Goal: Task Accomplishment & Management: Complete application form

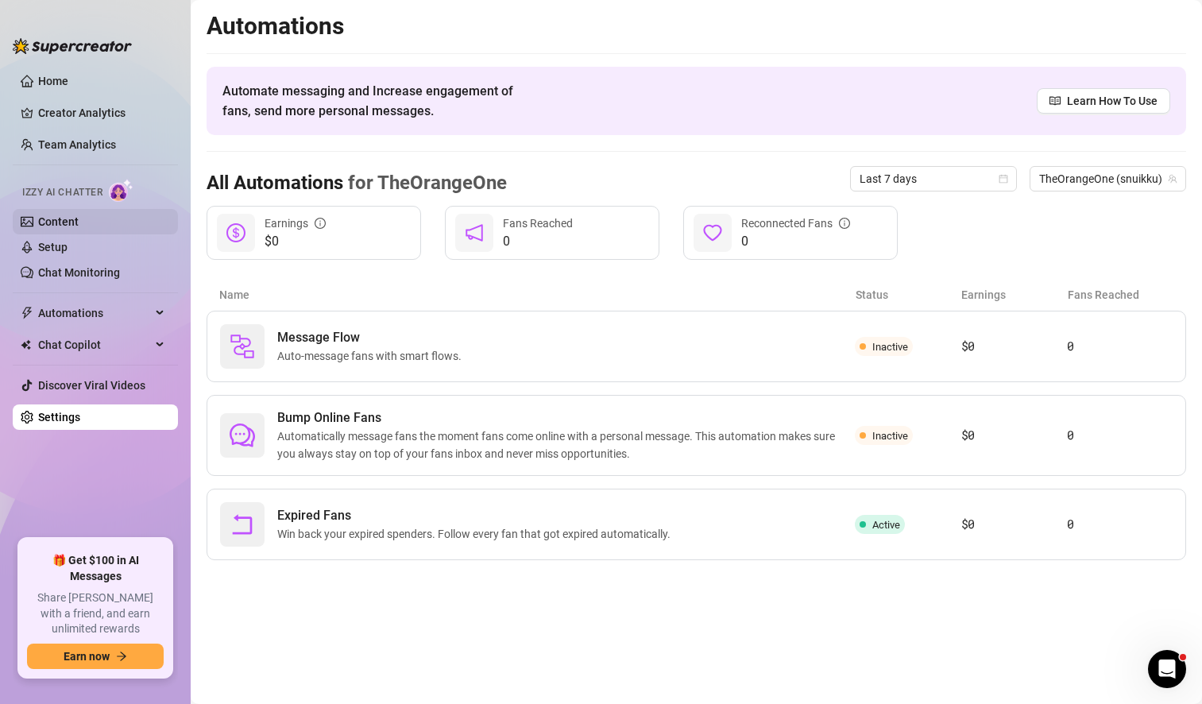
click at [79, 228] on link "Content" at bounding box center [58, 221] width 41 height 13
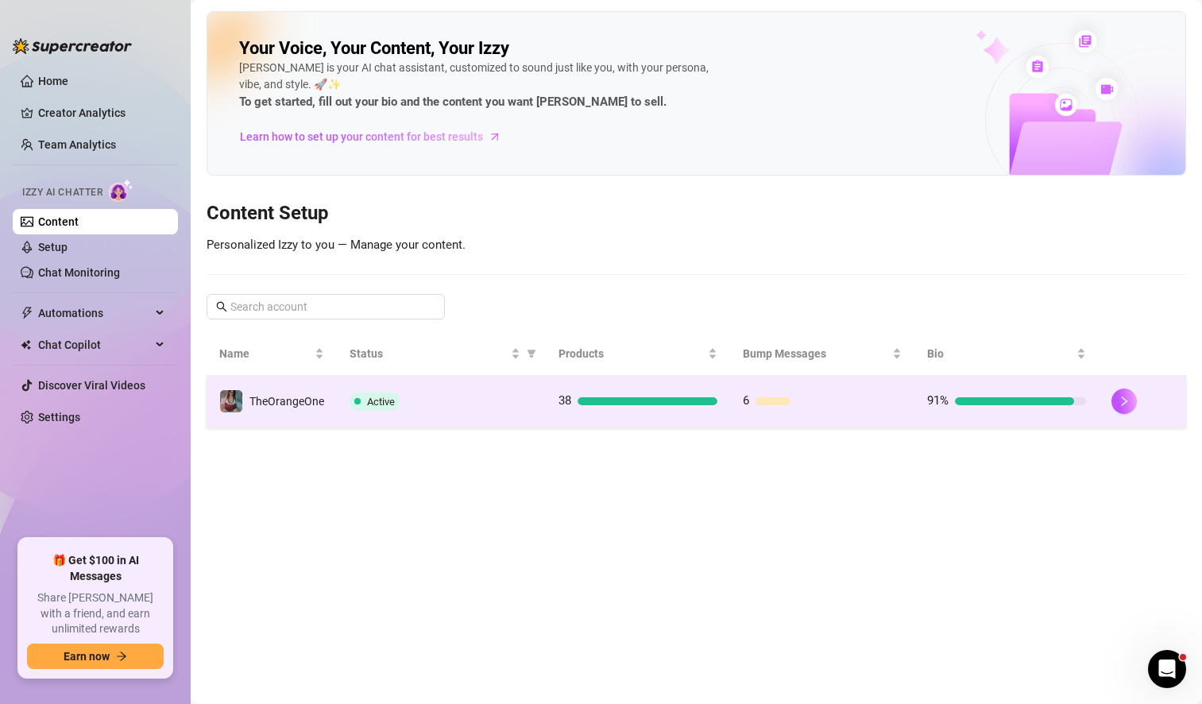
click at [511, 403] on div "Active" at bounding box center [440, 401] width 183 height 19
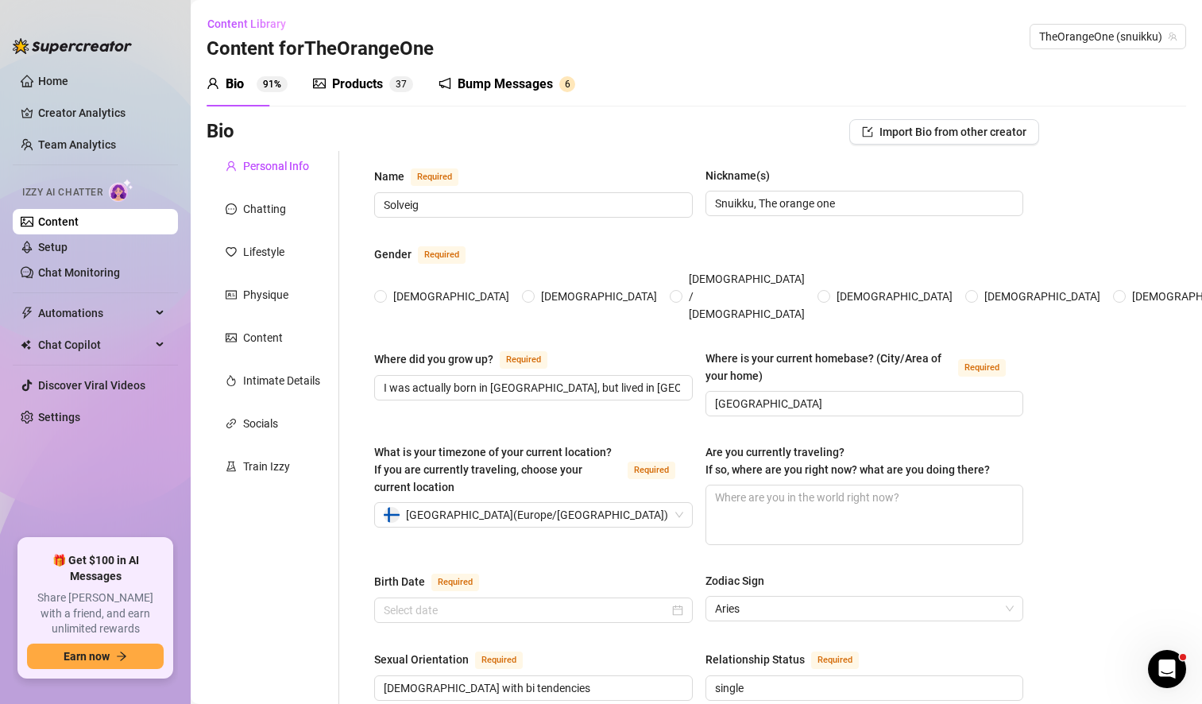
radio input "true"
type input "[DATE]"
click at [354, 91] on div "Products" at bounding box center [357, 84] width 51 height 19
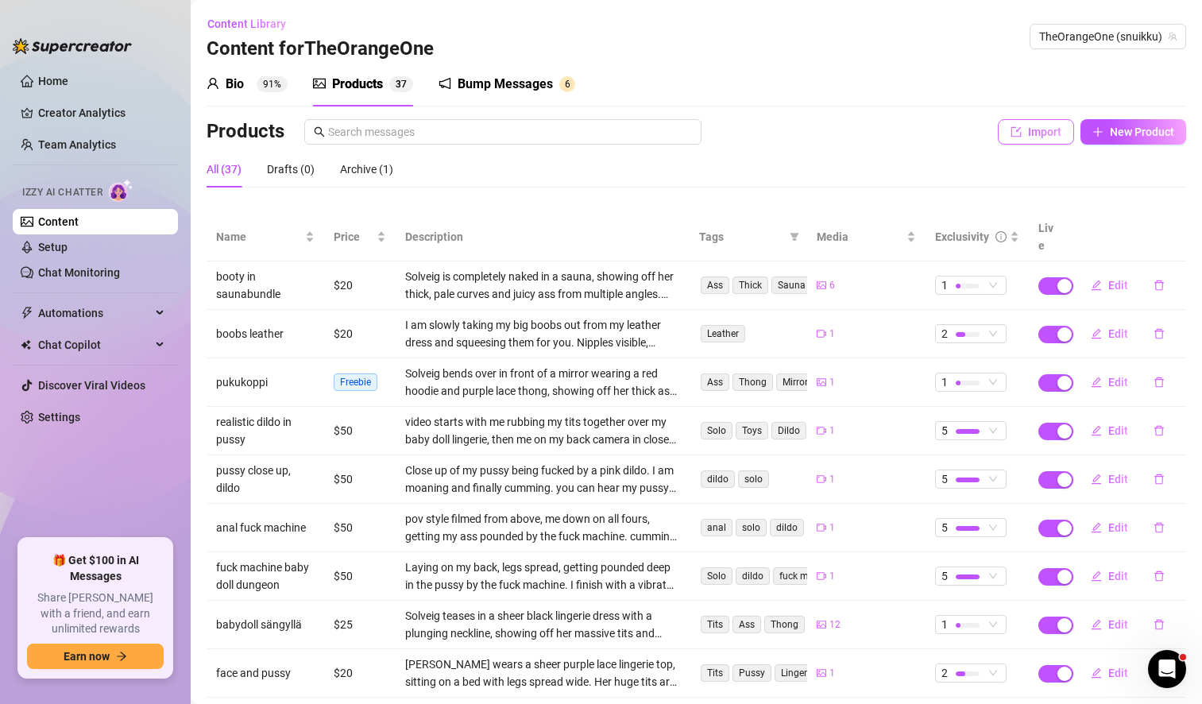
click at [1028, 131] on span "Import" at bounding box center [1044, 131] width 33 height 13
type textarea "Type your message here..."
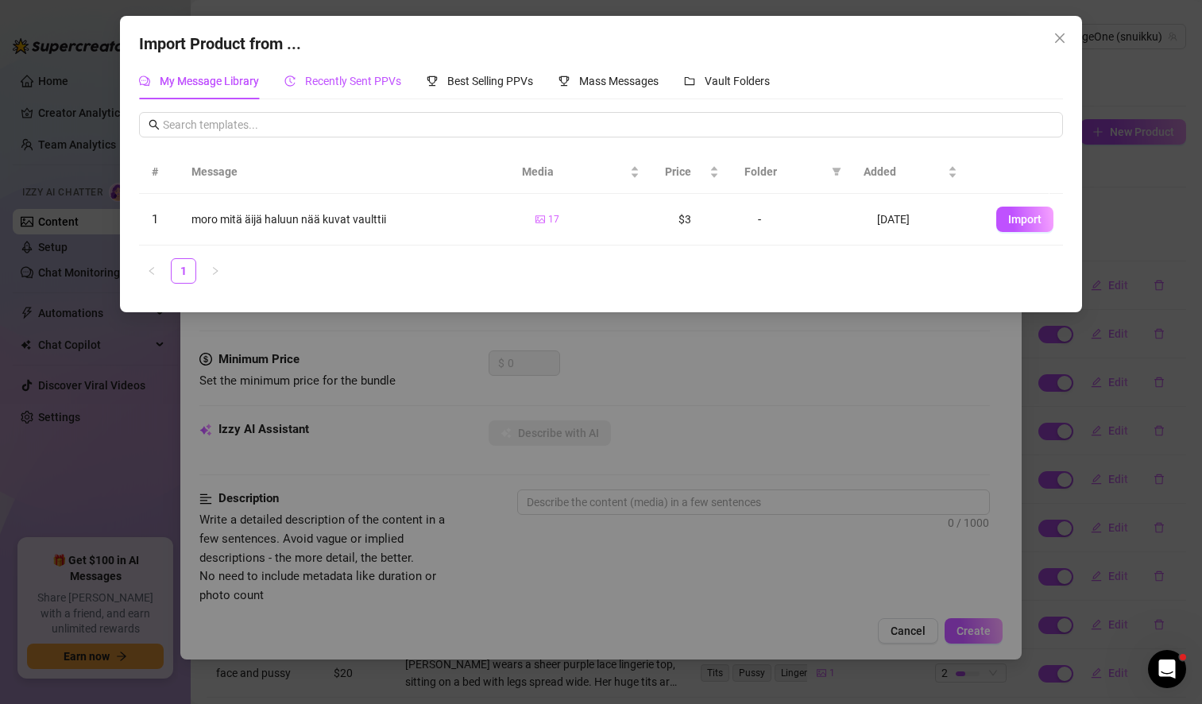
click at [346, 81] on span "Recently Sent PPVs" at bounding box center [353, 81] width 96 height 13
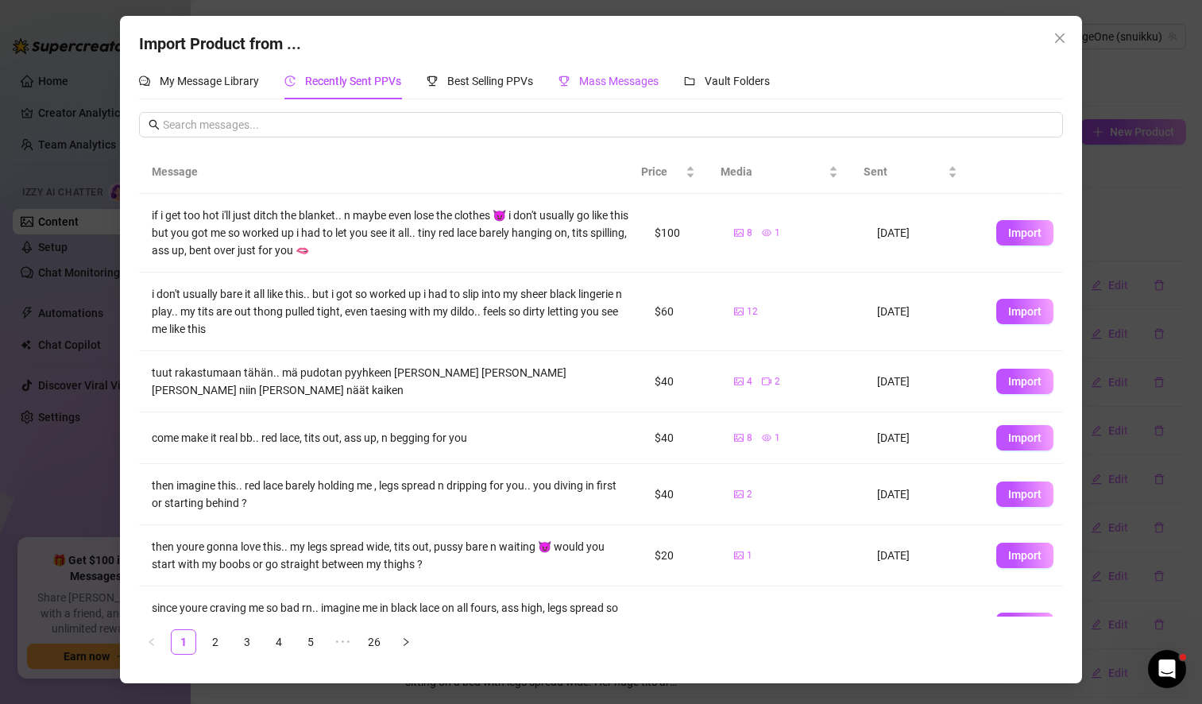
click at [623, 86] on span "Mass Messages" at bounding box center [618, 81] width 79 height 13
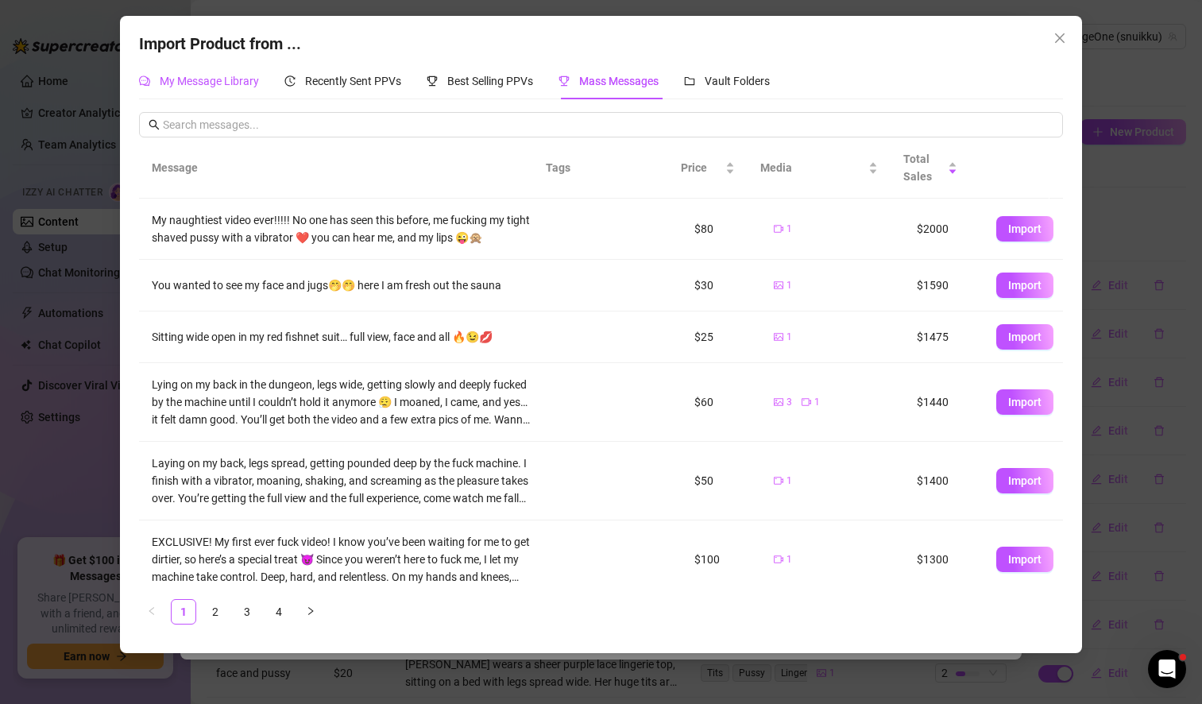
click at [209, 79] on span "My Message Library" at bounding box center [209, 81] width 99 height 13
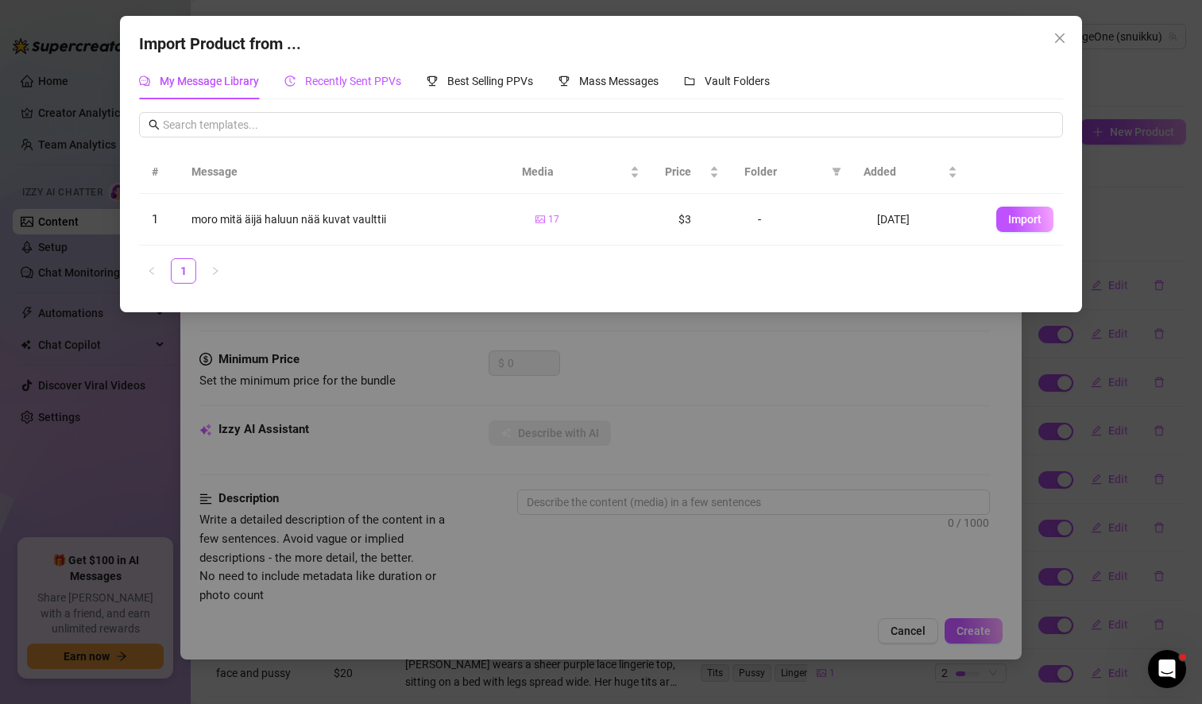
click at [365, 79] on span "Recently Sent PPVs" at bounding box center [353, 81] width 96 height 13
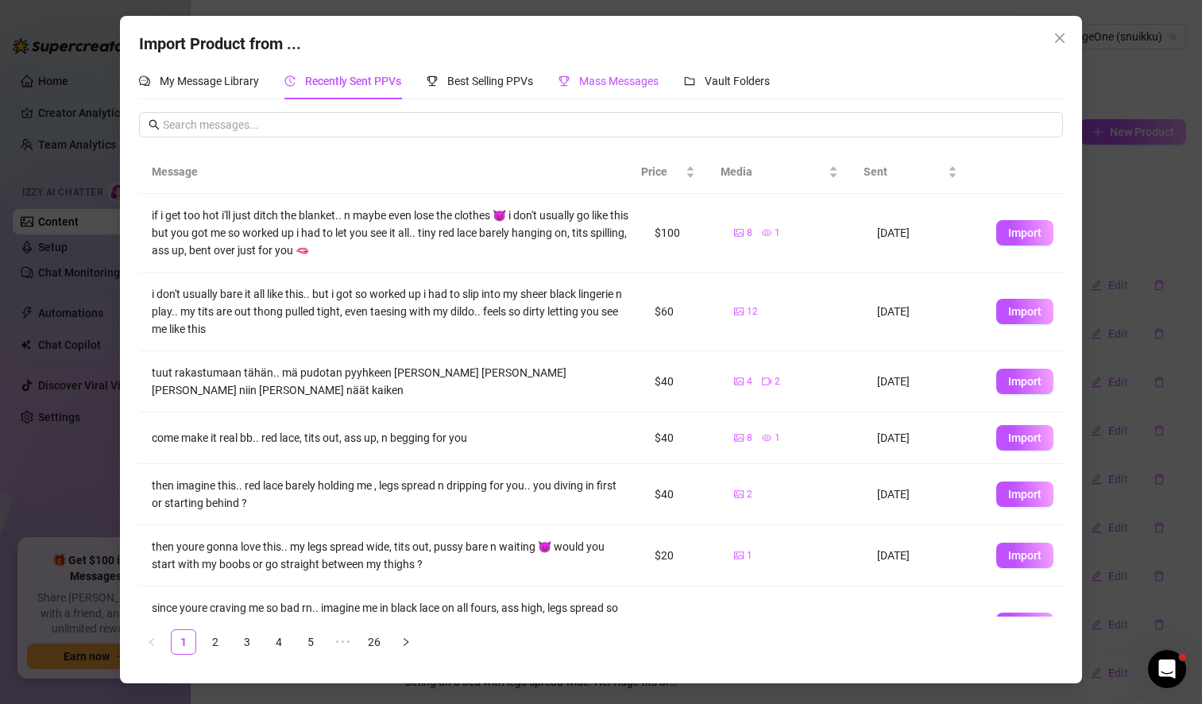
click at [635, 84] on span "Mass Messages" at bounding box center [618, 81] width 79 height 13
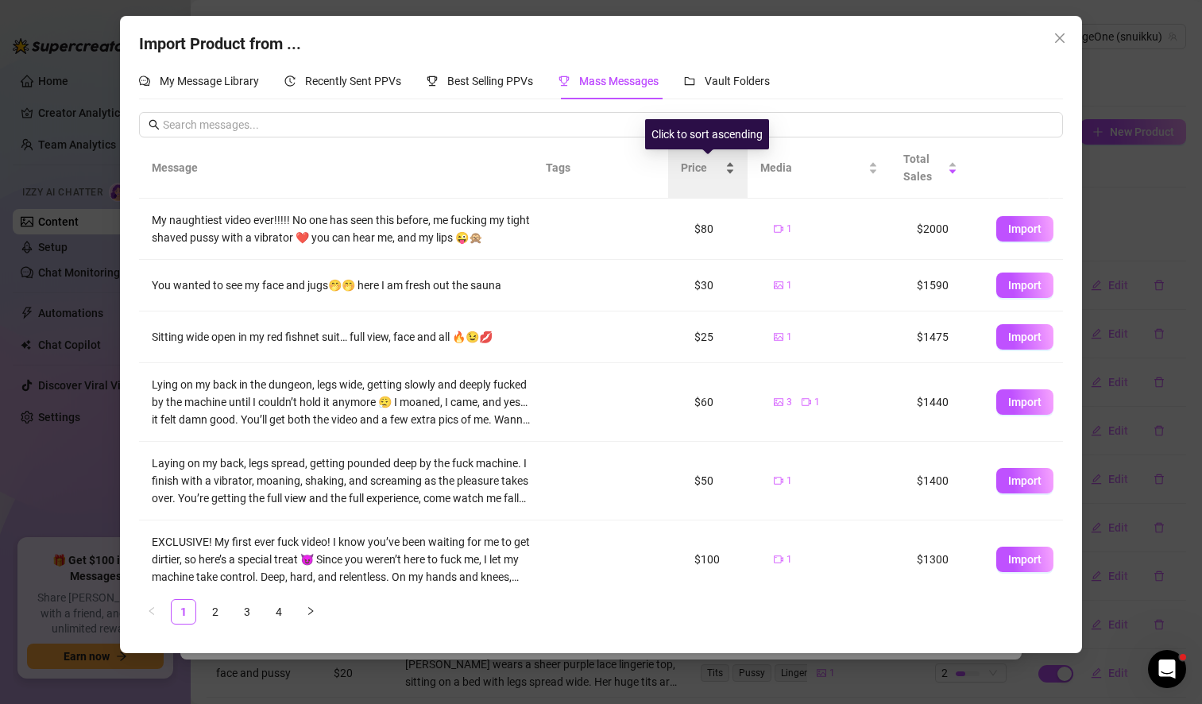
click at [724, 170] on div "Price" at bounding box center [708, 167] width 54 height 17
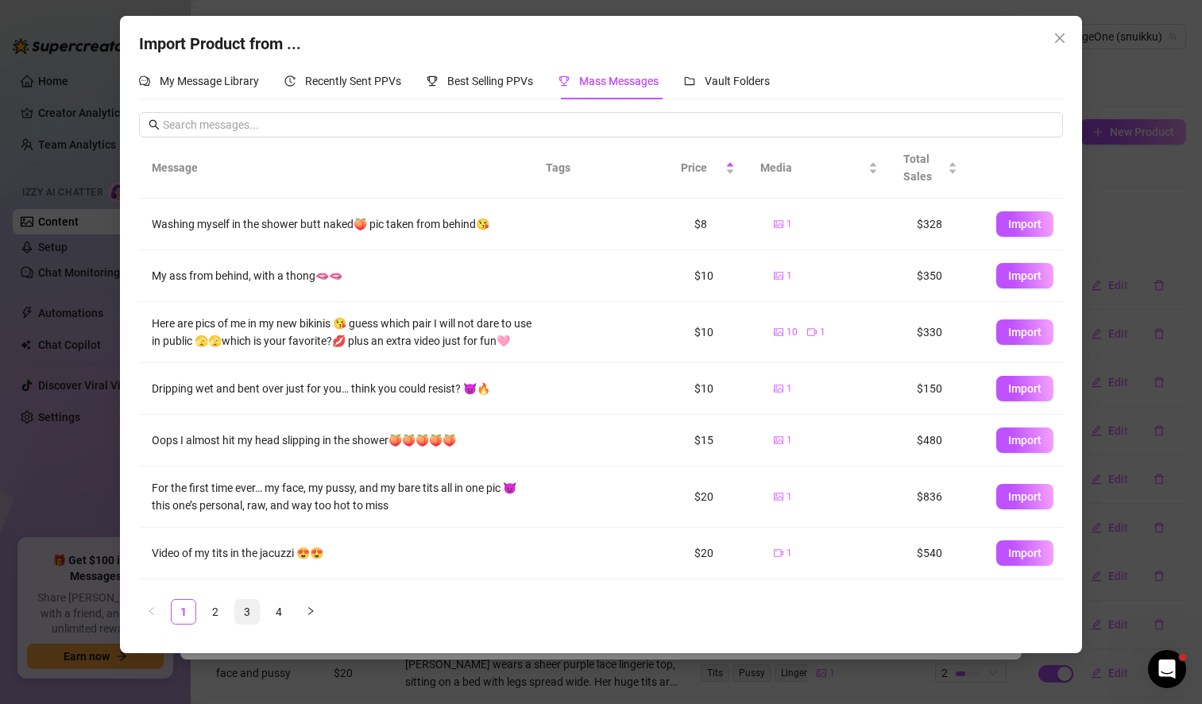
click at [252, 611] on link "3" at bounding box center [247, 612] width 24 height 24
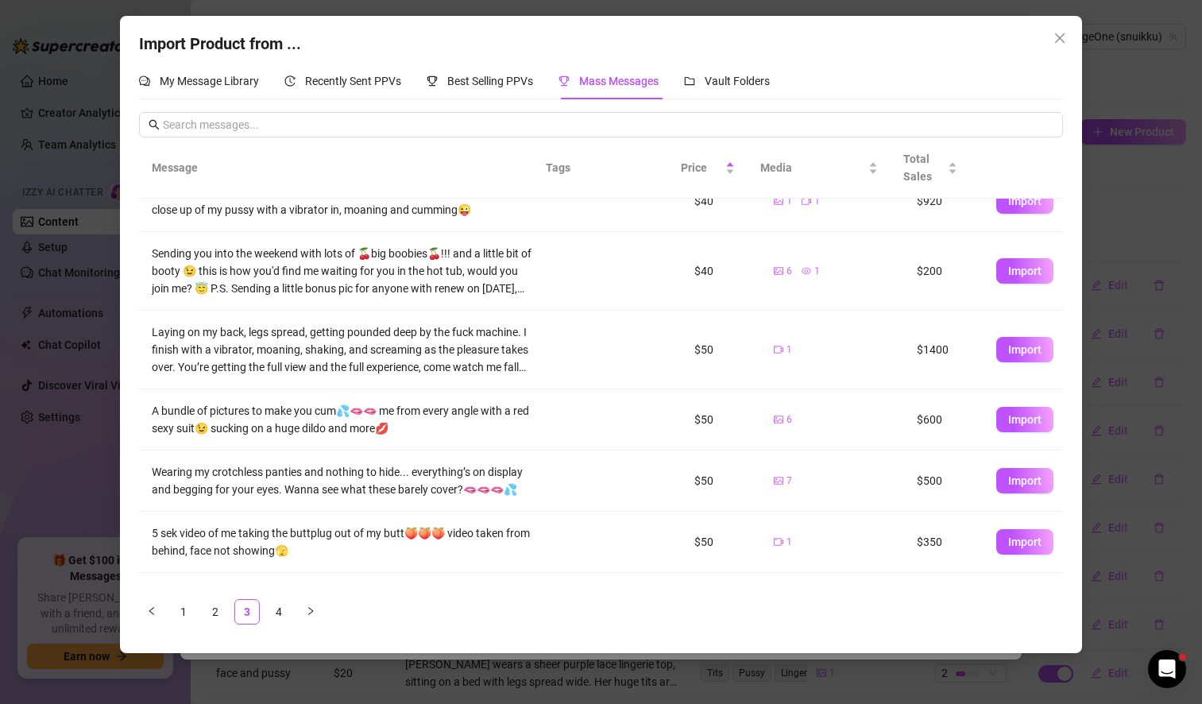
scroll to position [284, 0]
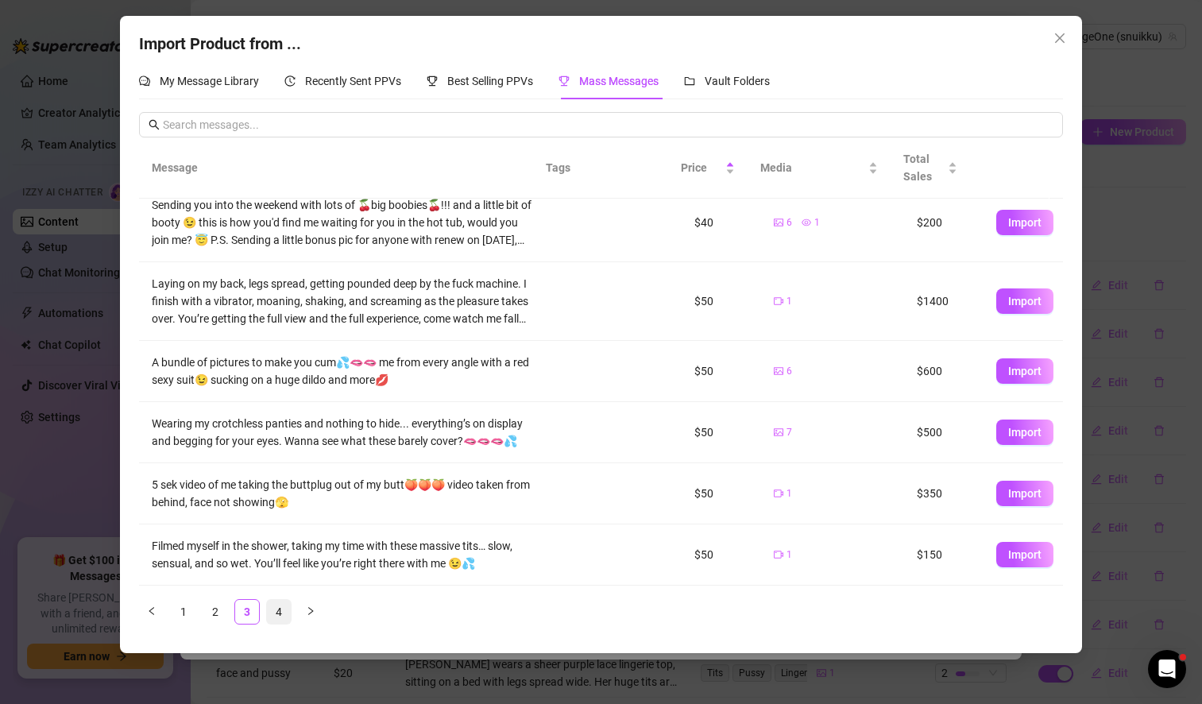
click at [276, 613] on link "4" at bounding box center [279, 612] width 24 height 24
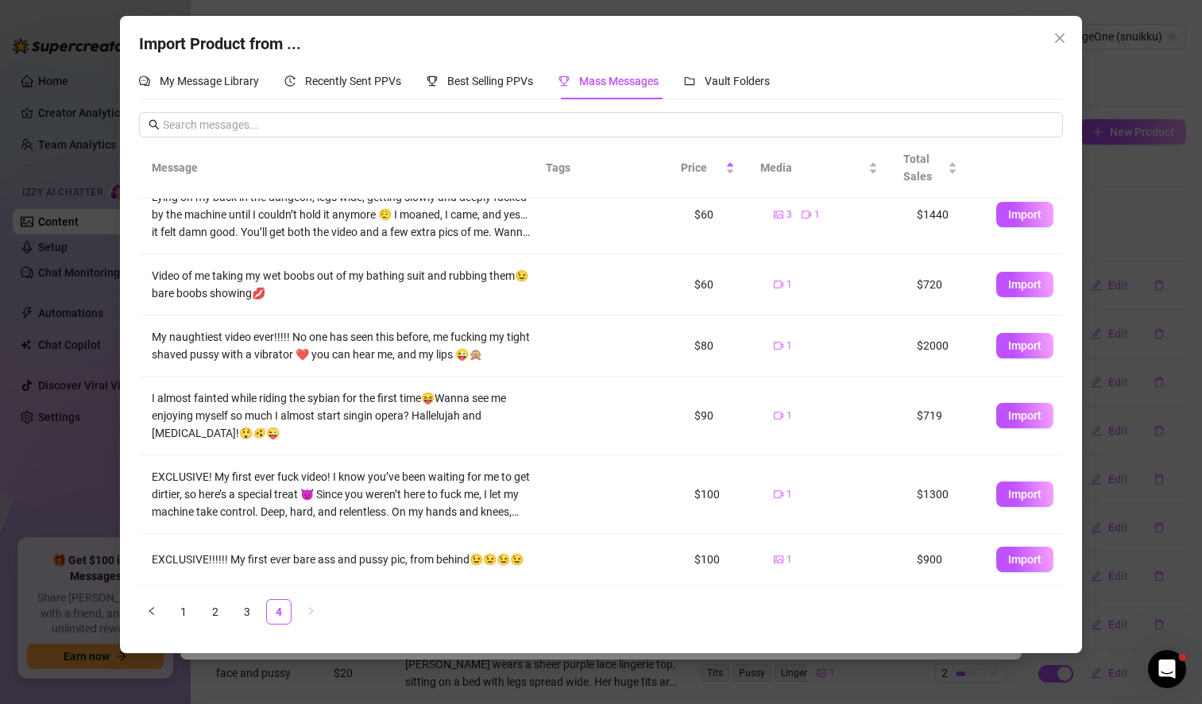
scroll to position [0, 0]
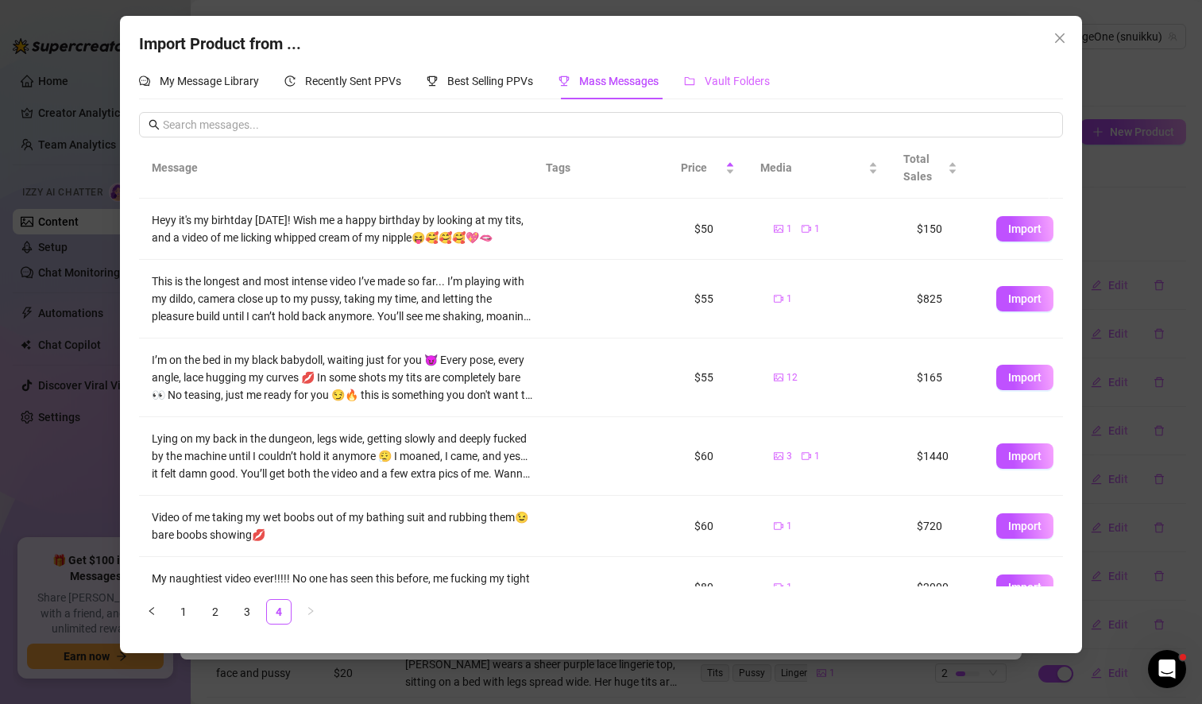
click at [754, 71] on div "Vault Folders" at bounding box center [727, 81] width 86 height 37
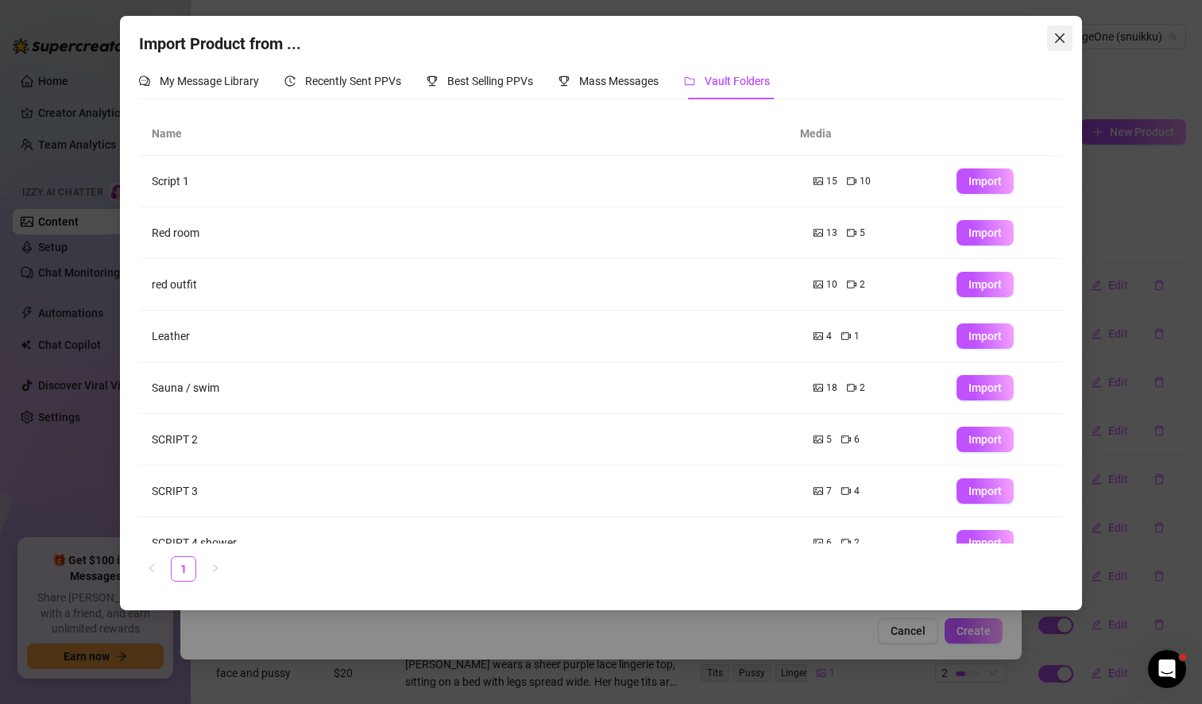
click at [1057, 34] on icon "close" at bounding box center [1059, 38] width 13 height 13
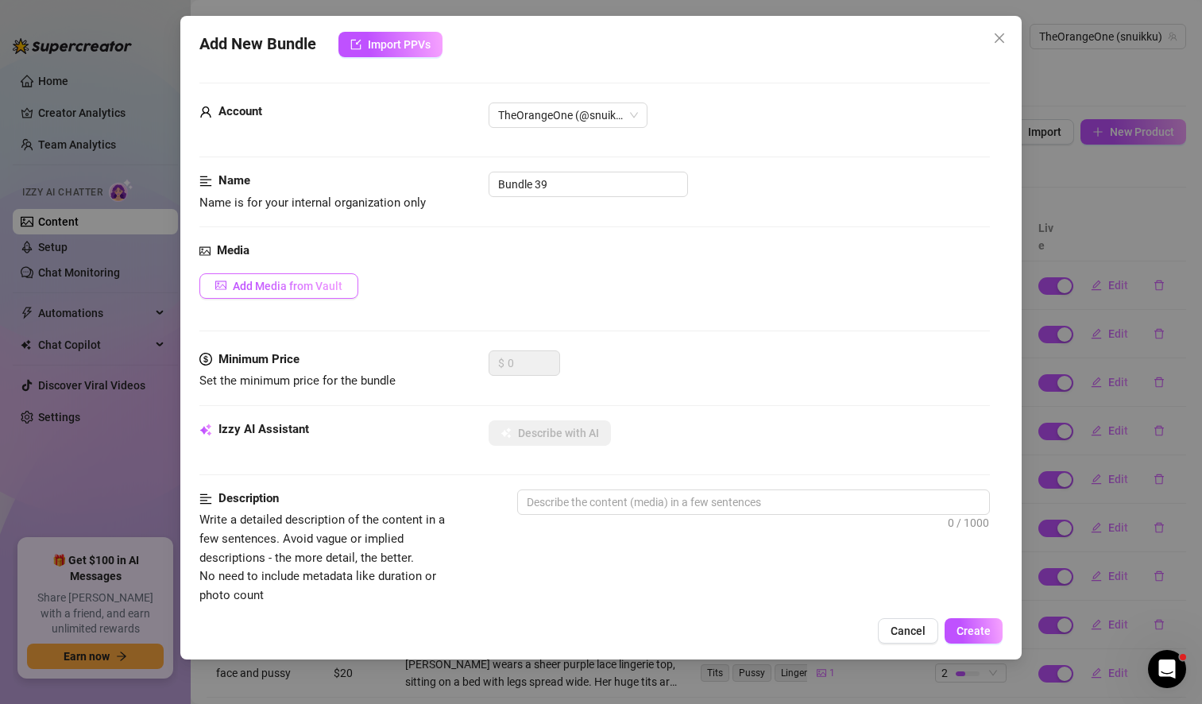
click at [281, 289] on span "Add Media from Vault" at bounding box center [288, 286] width 110 height 13
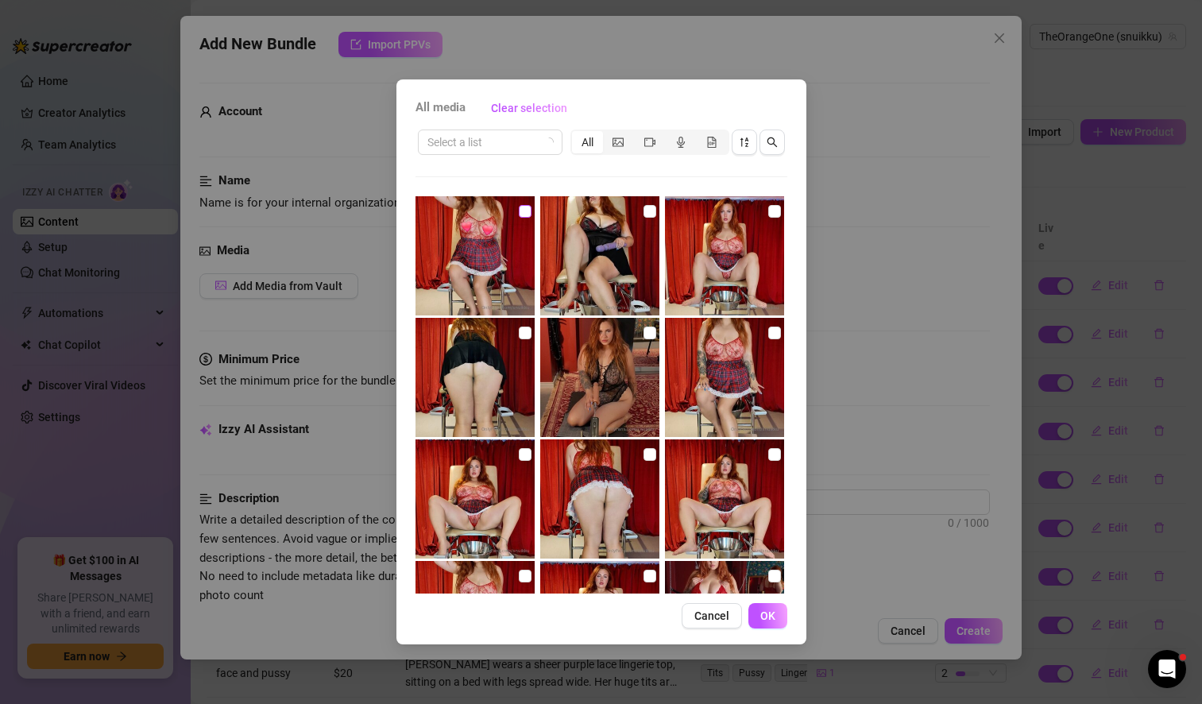
click at [519, 213] on input "checkbox" at bounding box center [525, 211] width 13 height 13
checkbox input "true"
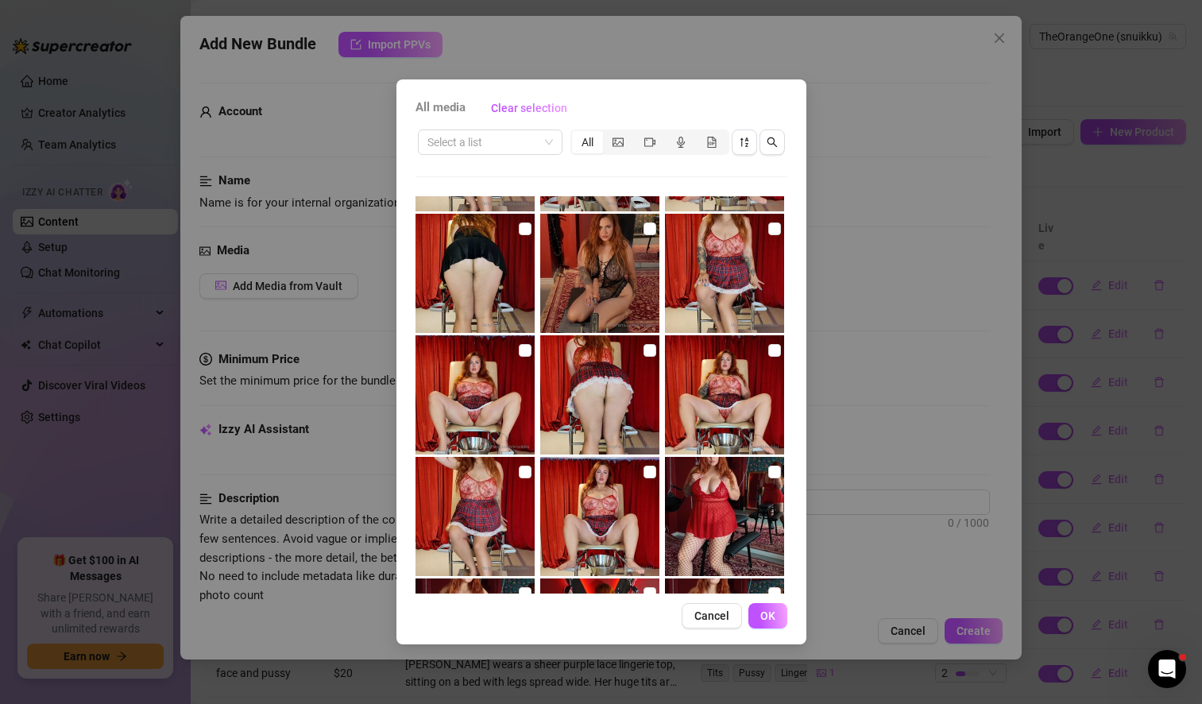
scroll to position [113, 0]
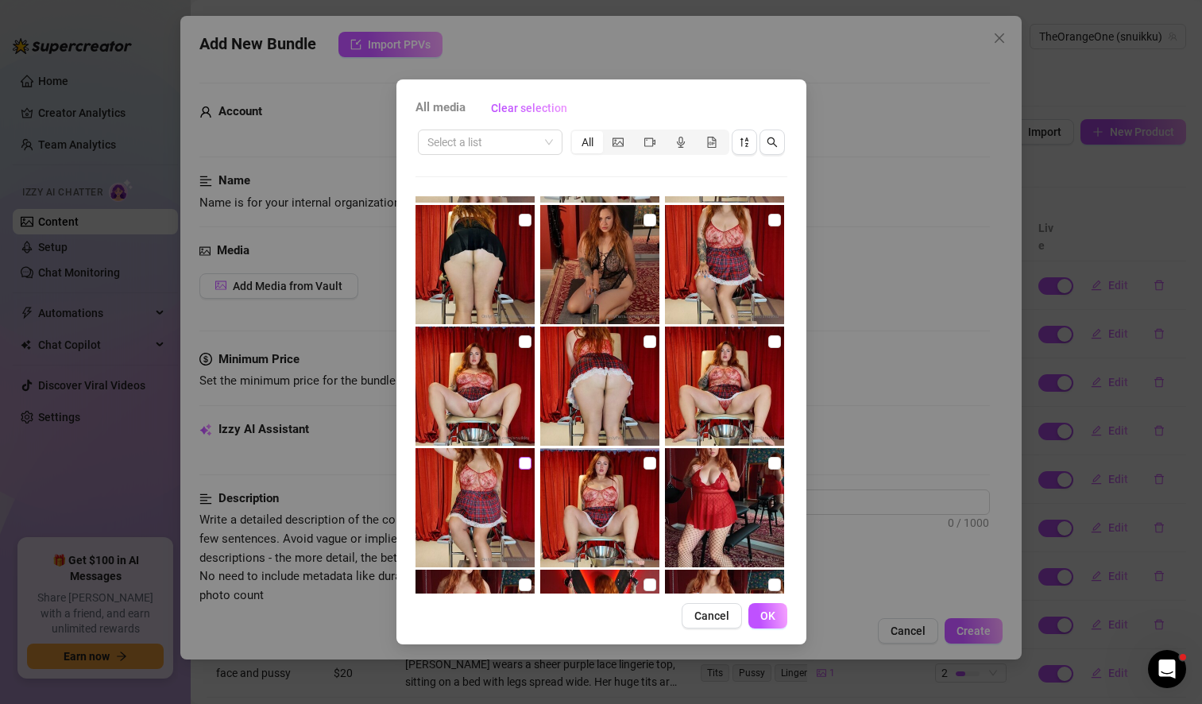
click at [522, 462] on input "checkbox" at bounding box center [525, 463] width 13 height 13
checkbox input "true"
click at [768, 222] on input "checkbox" at bounding box center [774, 220] width 13 height 13
checkbox input "true"
click at [643, 346] on input "checkbox" at bounding box center [649, 341] width 13 height 13
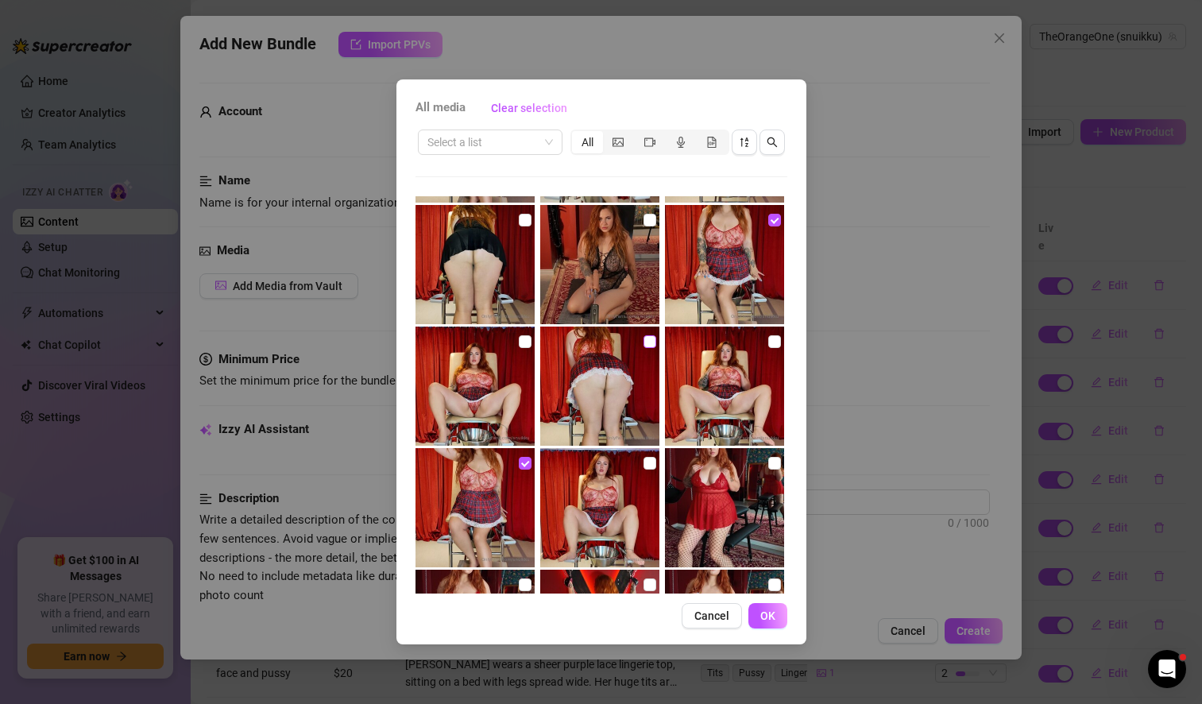
checkbox input "true"
click at [647, 466] on input "checkbox" at bounding box center [649, 463] width 13 height 13
checkbox input "true"
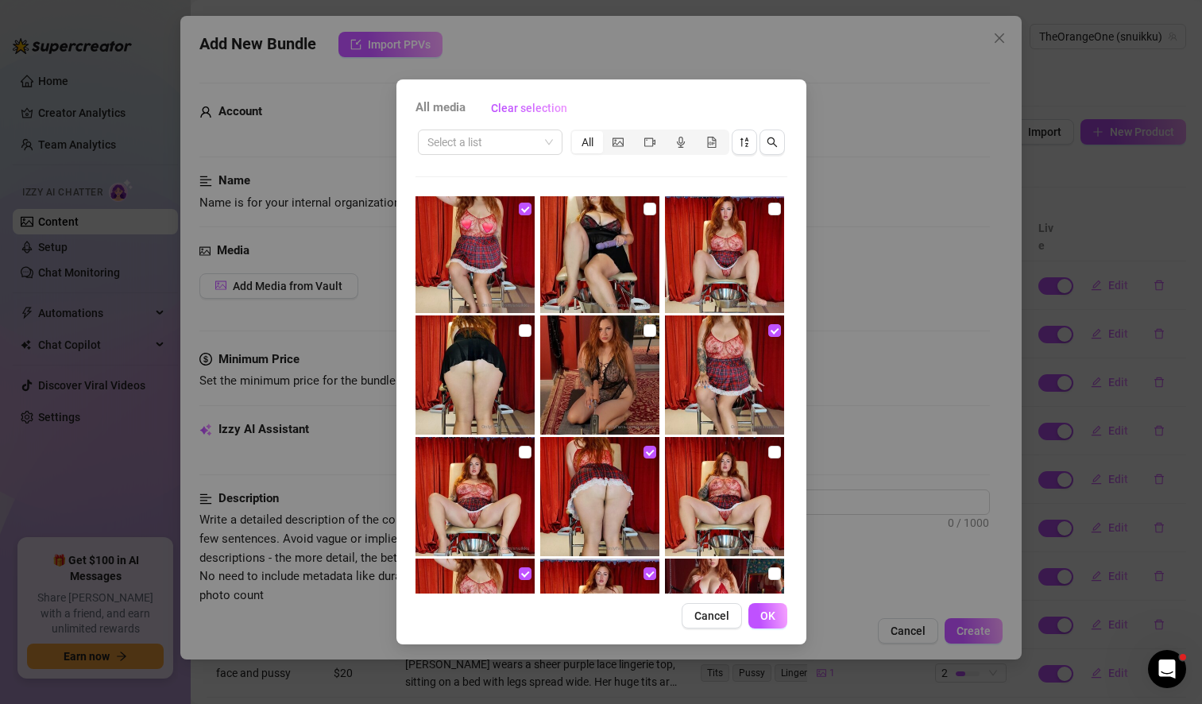
scroll to position [0, 0]
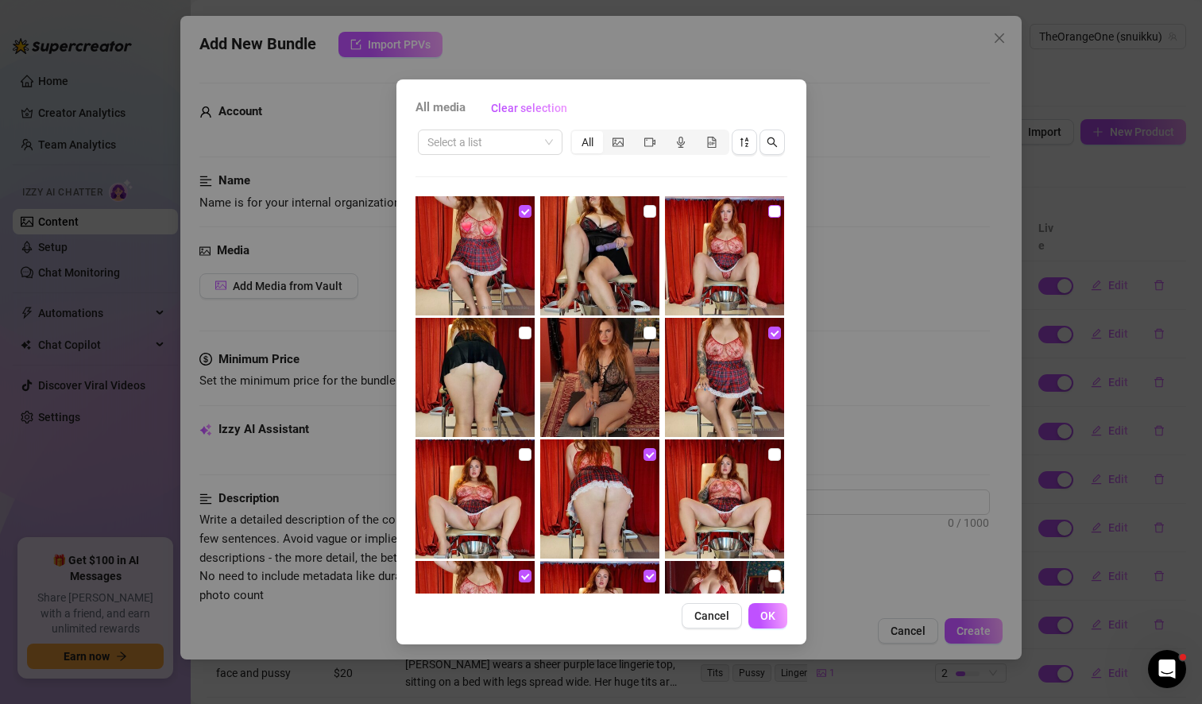
click at [768, 214] on input "checkbox" at bounding box center [774, 211] width 13 height 13
click at [768, 209] on input "checkbox" at bounding box center [774, 211] width 13 height 13
checkbox input "false"
click at [519, 455] on input "checkbox" at bounding box center [525, 454] width 13 height 13
checkbox input "true"
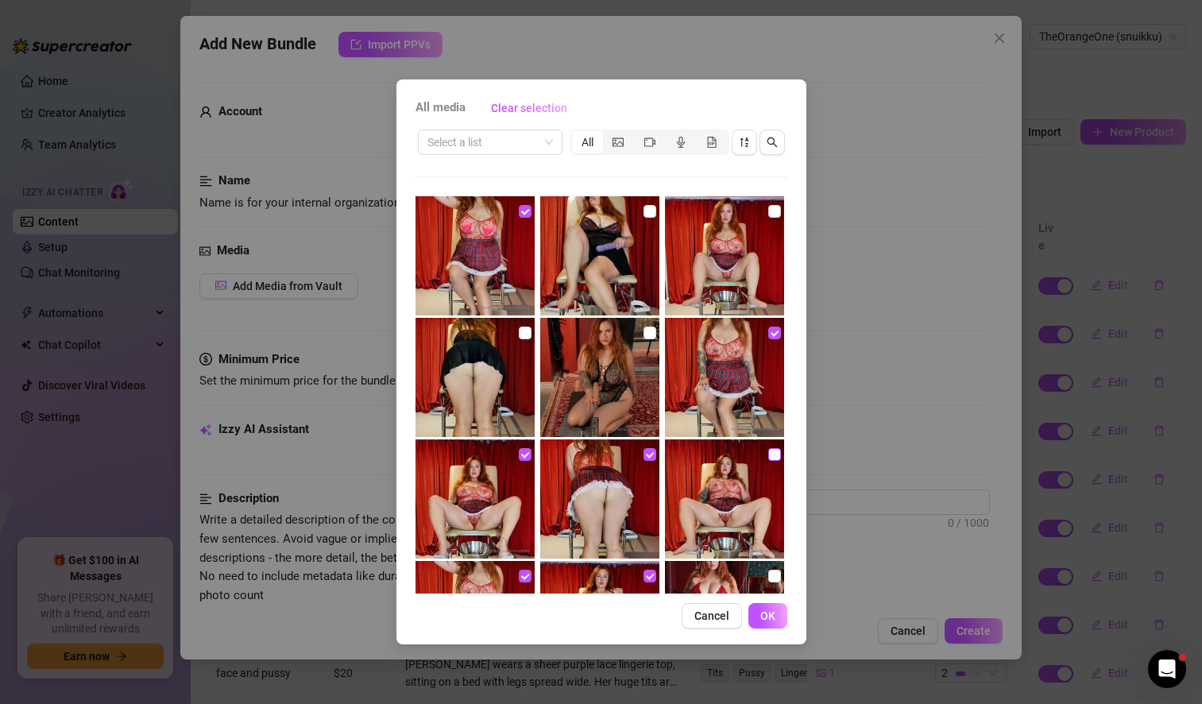
click at [768, 456] on input "checkbox" at bounding box center [774, 454] width 13 height 13
checkbox input "true"
click at [768, 213] on input "checkbox" at bounding box center [774, 211] width 13 height 13
checkbox input "true"
click at [770, 619] on span "OK" at bounding box center [767, 615] width 15 height 13
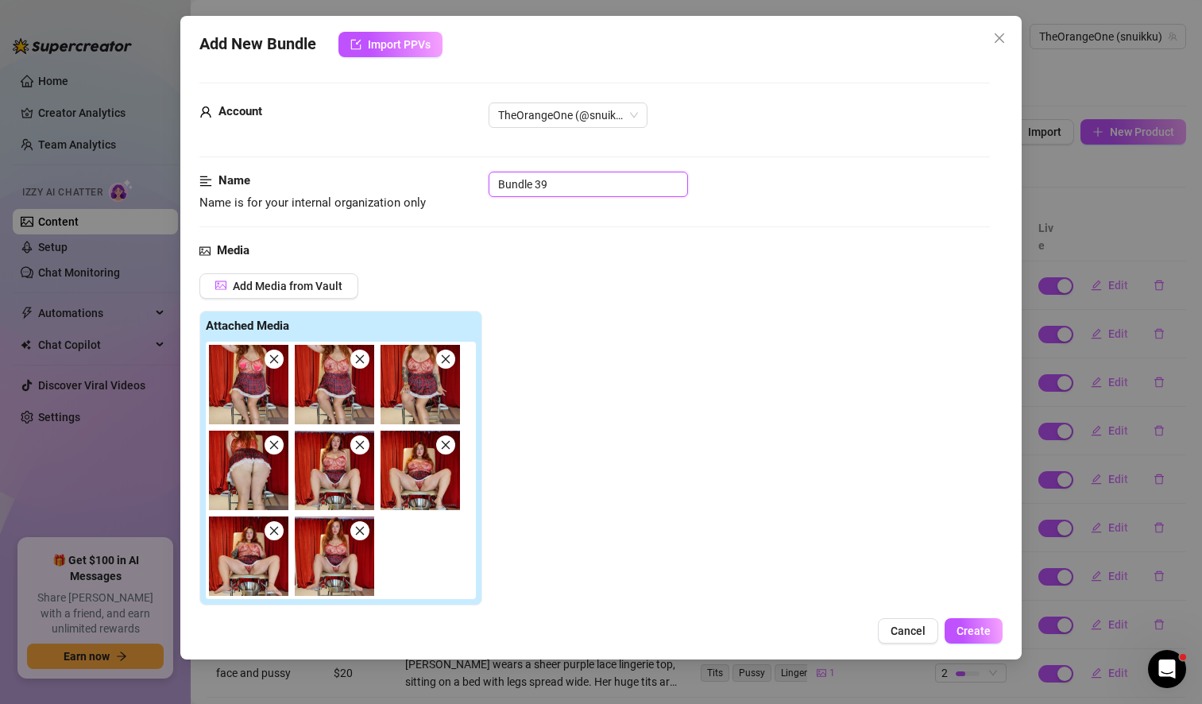
drag, startPoint x: 554, startPoint y: 182, endPoint x: 478, endPoint y: 175, distance: 76.6
click at [478, 175] on div "Name Name is for your internal organization only Bundle 39" at bounding box center [594, 192] width 790 height 41
type input "gynetuoli school"
click at [978, 345] on div "Account TheOrangeOne (@snuikku) Name Name is for your internal organization onl…" at bounding box center [600, 336] width 803 height 545
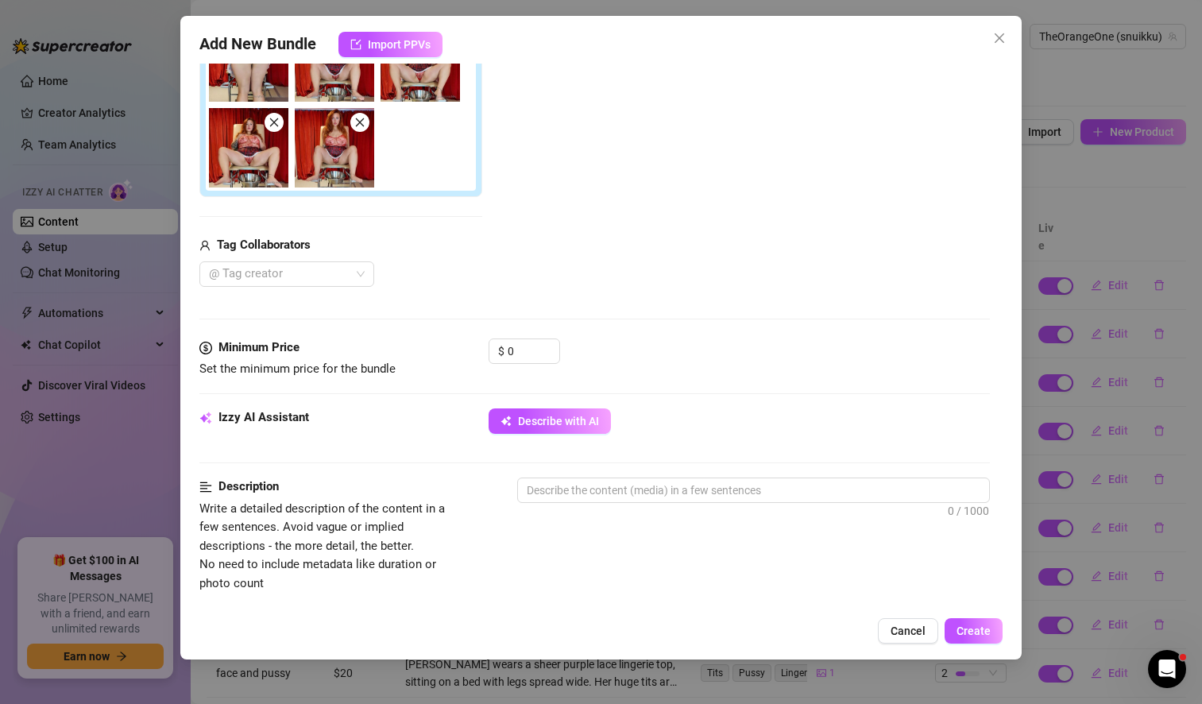
scroll to position [409, 0]
click at [525, 351] on input "0" at bounding box center [534, 350] width 52 height 24
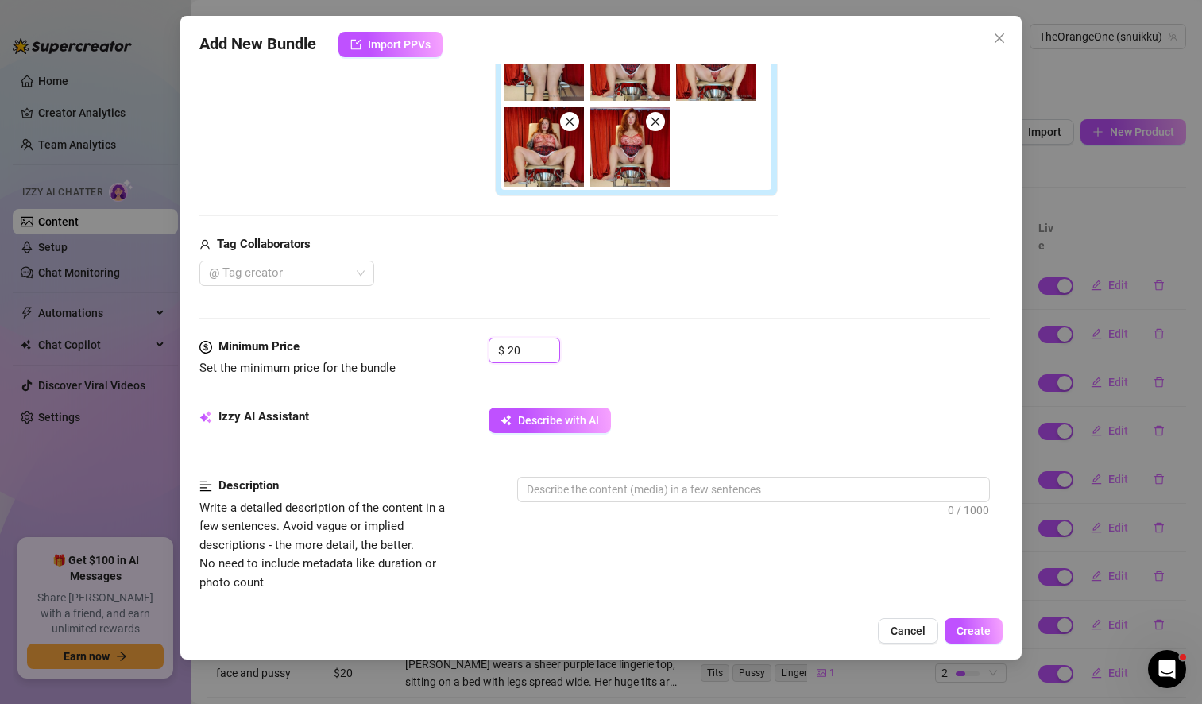
type input "20"
click at [638, 348] on div "$ 20" at bounding box center [738, 358] width 501 height 40
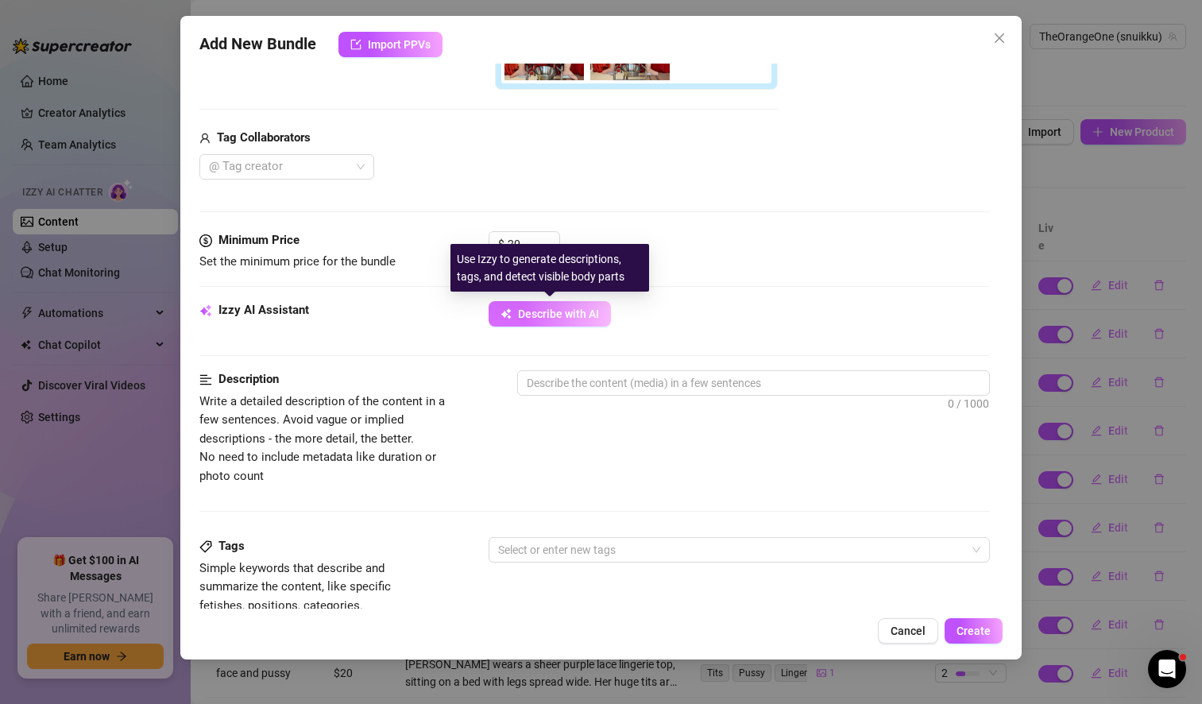
click at [589, 315] on span "Describe with AI" at bounding box center [558, 313] width 81 height 13
click at [562, 318] on span "Describe with AI" at bounding box center [558, 313] width 81 height 13
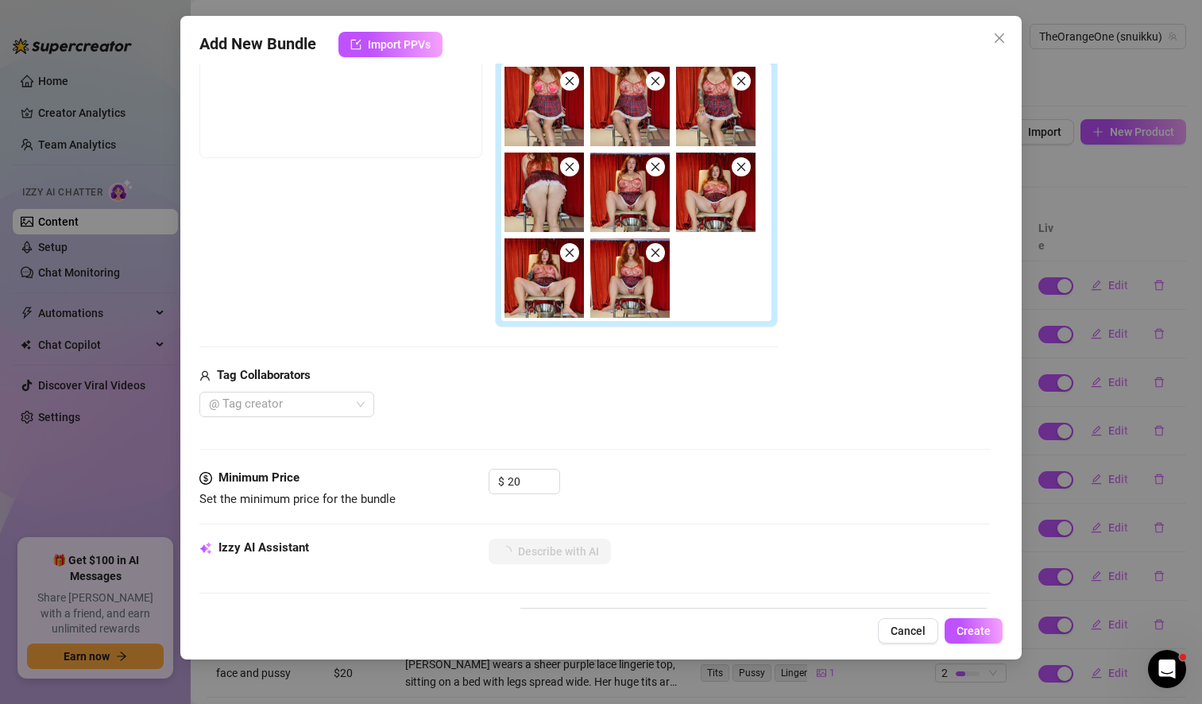
type textarea "Solveig"
type textarea "Solveig teases"
type textarea "Solveig teases in"
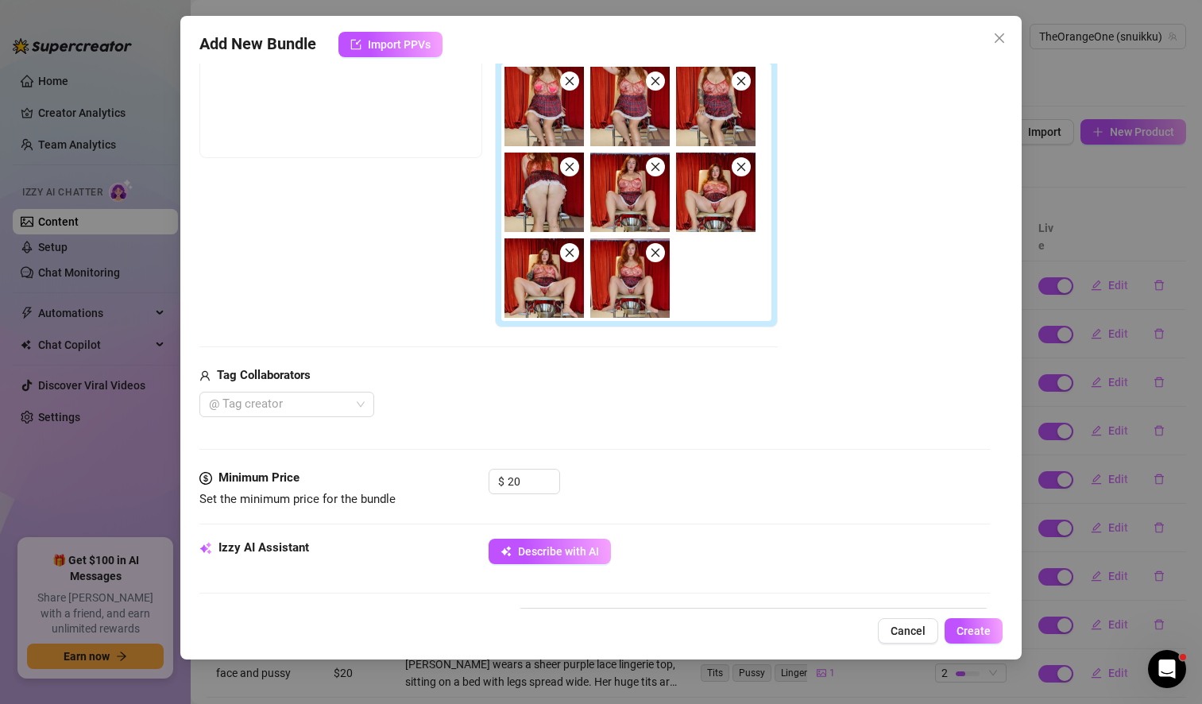
type textarea "Solveig teases in"
type textarea "Solveig teases in a"
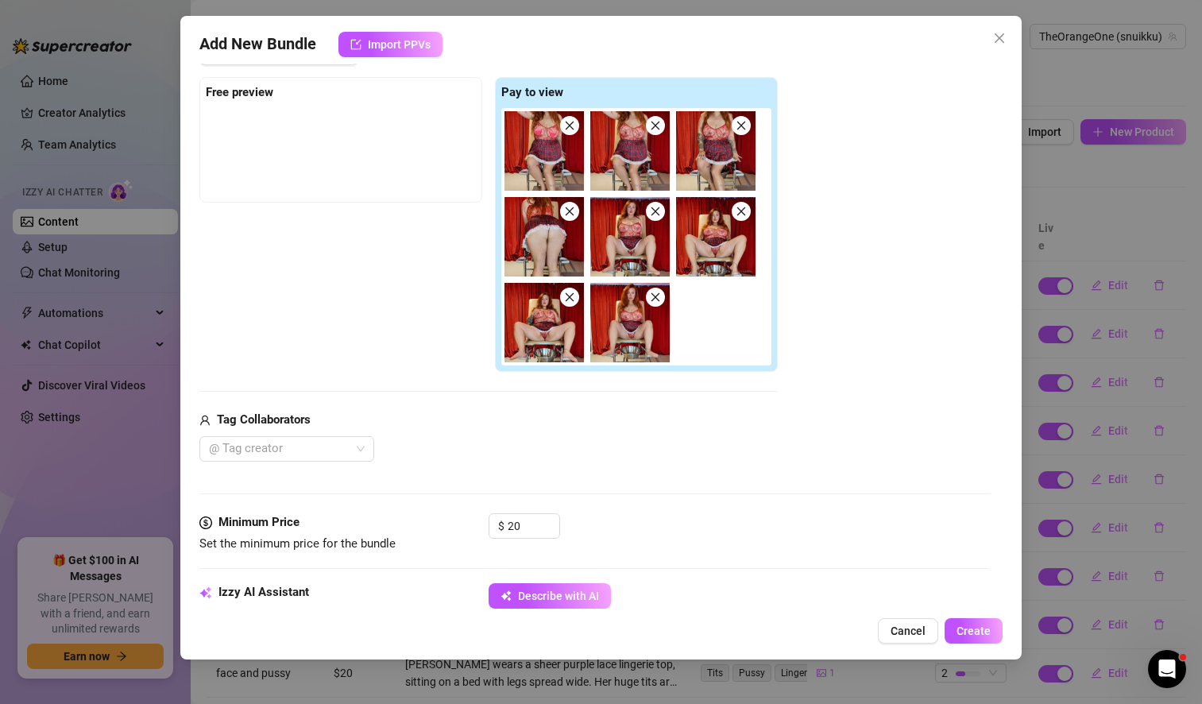
type textarea "Solveig teases in a sheer"
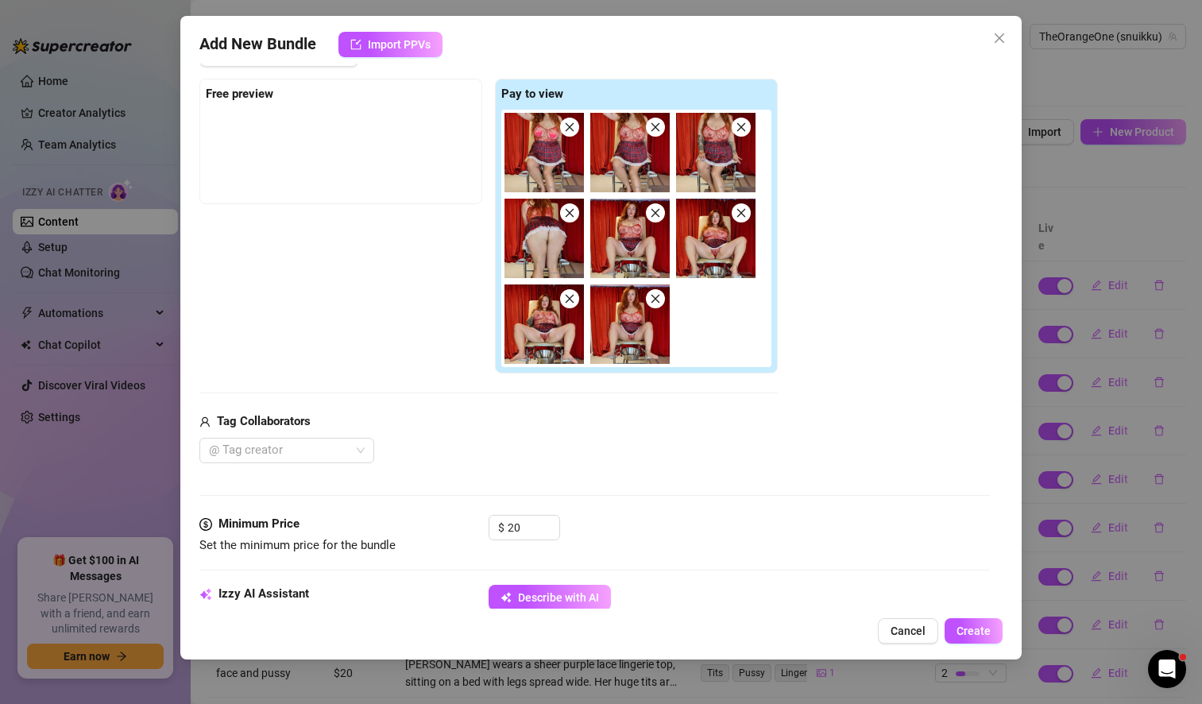
type textarea "Solveig teases in a sheer red"
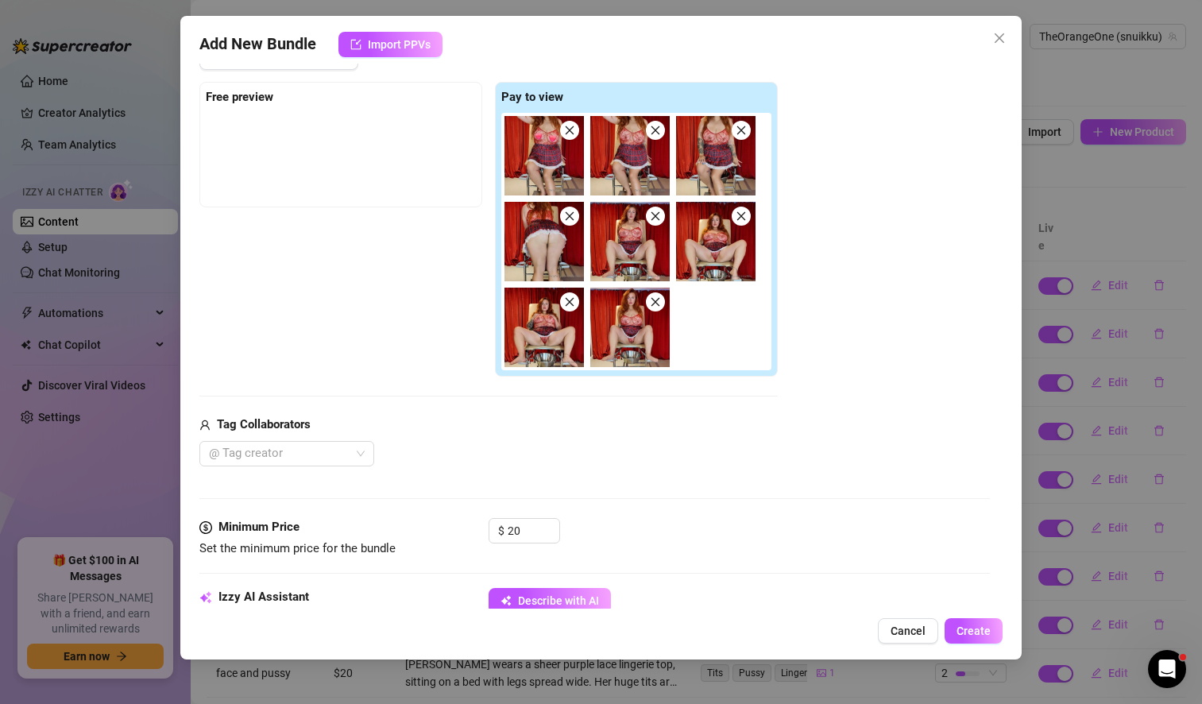
type textarea "Solveig teases in a sheer red lace"
type textarea "Solveig teases in a sheer red lace top"
type textarea "Solveig teases in a sheer red lace top and"
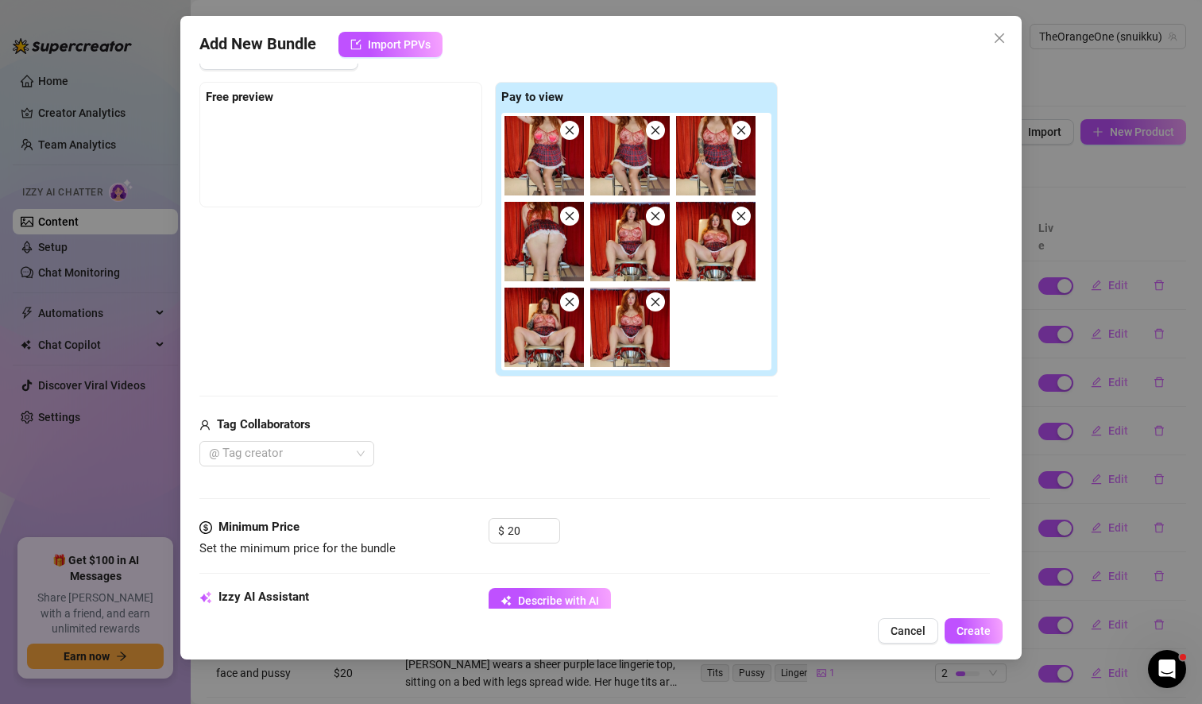
type textarea "Solveig teases in a sheer red lace top and"
type textarea "Solveig teases in a sheer red lace top and short"
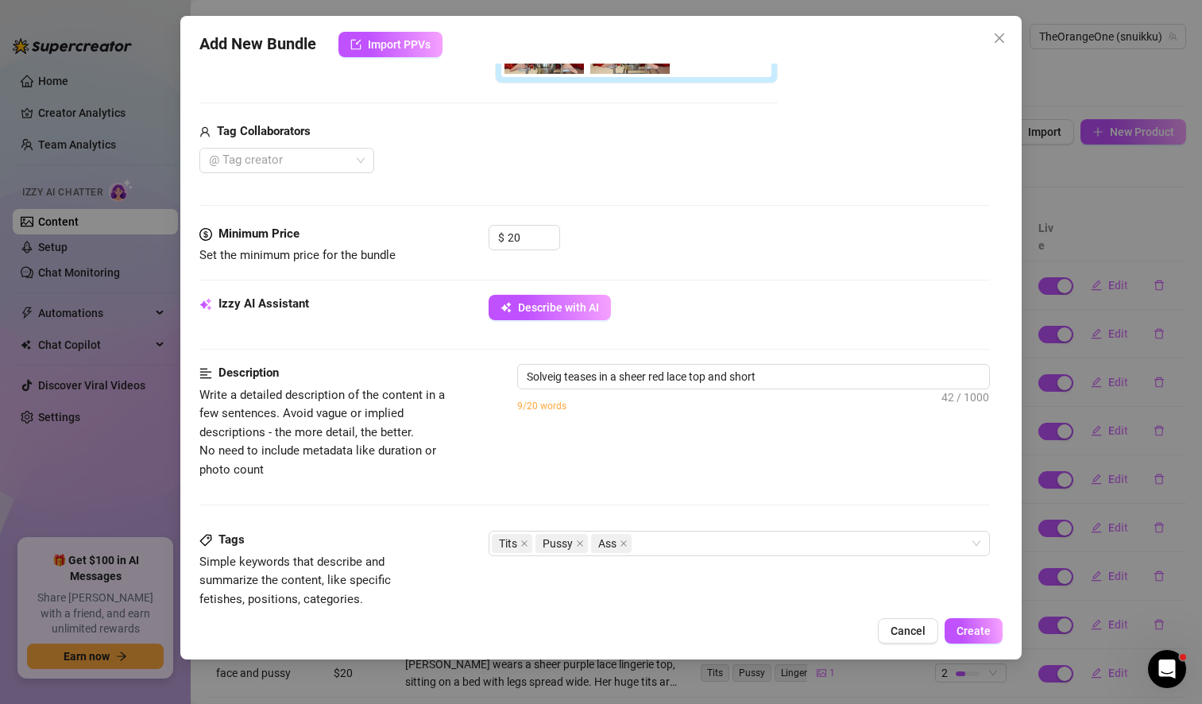
type textarea "Solveig teases in a sheer red lace top and short plaid"
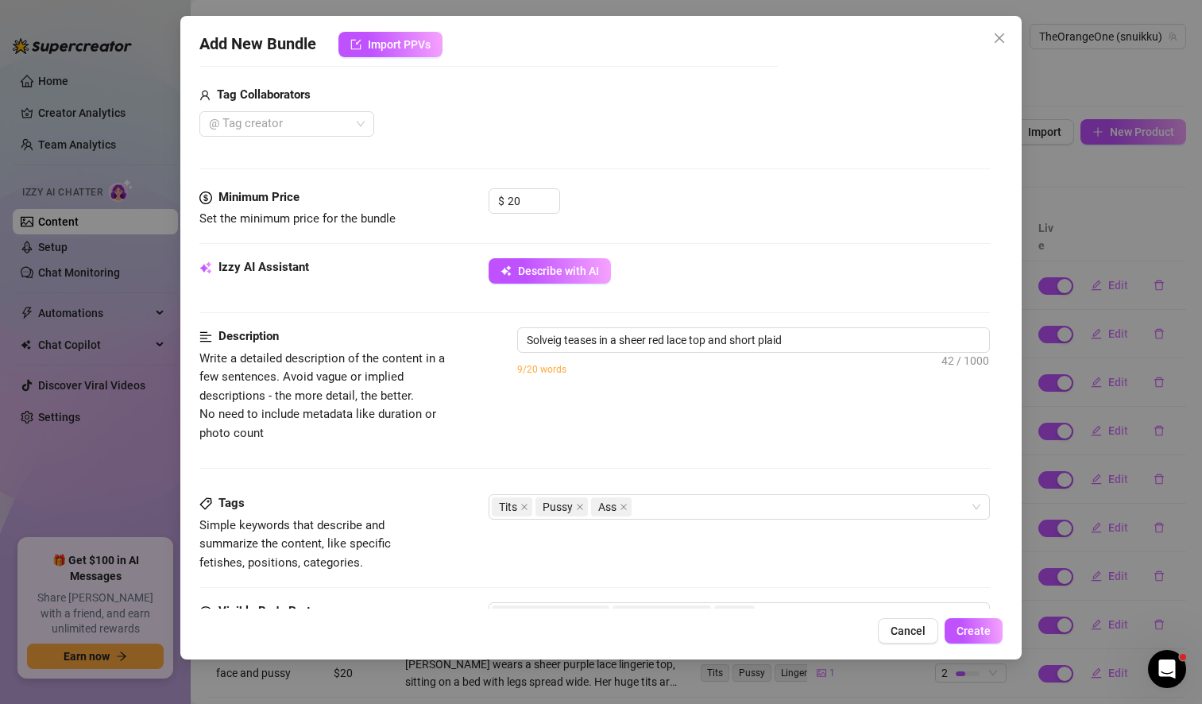
type textarea "Solveig teases in a sheer red lace top and short plaid skirt"
type textarea "Solveig teases in a sheer red lace top and short plaid skirt with"
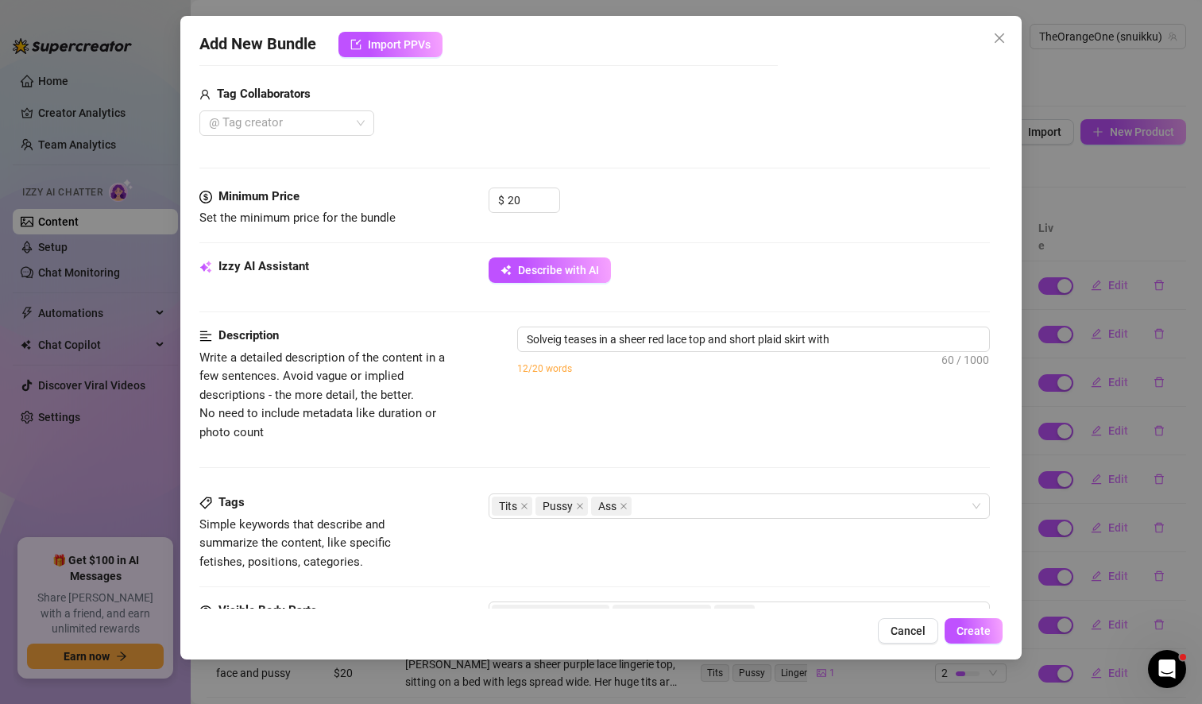
type textarea "Solveig teases in a sheer red lace top and short plaid skirt with white"
type textarea "Solveig teases in a sheer red lace top and short plaid skirt with white lace"
type textarea "Solveig teases in a sheer red lace top and short plaid skirt with white lace tr…"
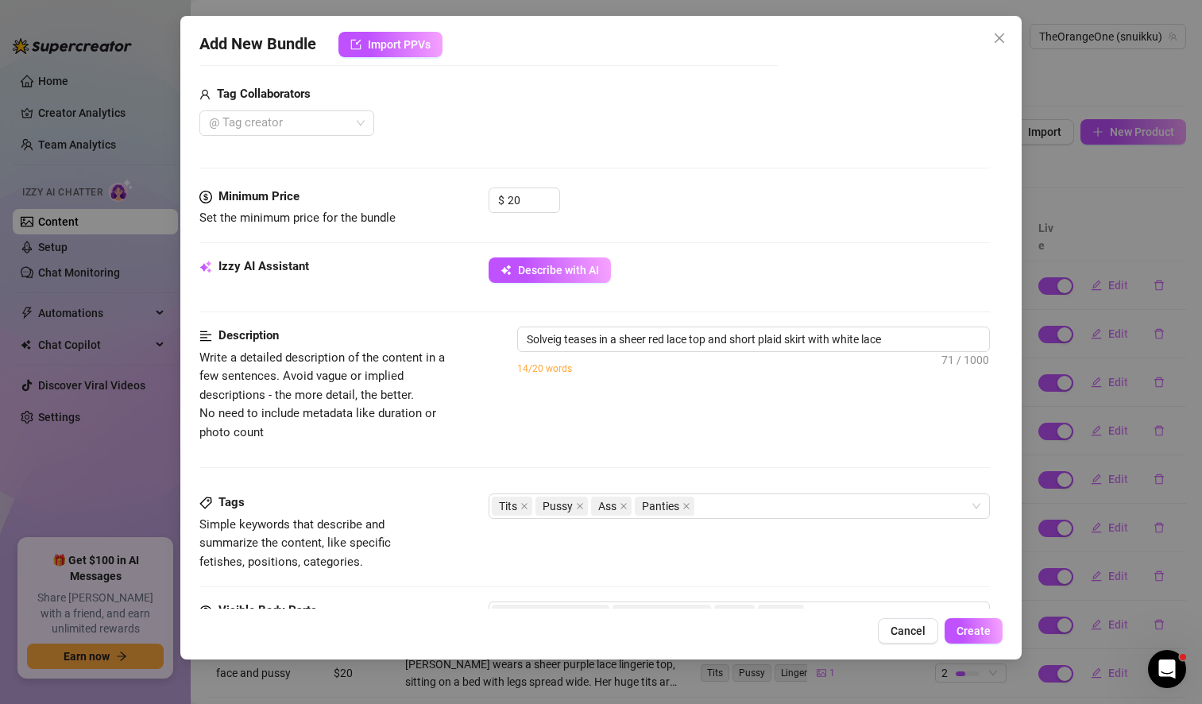
type textarea "Solveig teases in a sheer red lace top and short plaid skirt with white lace tr…"
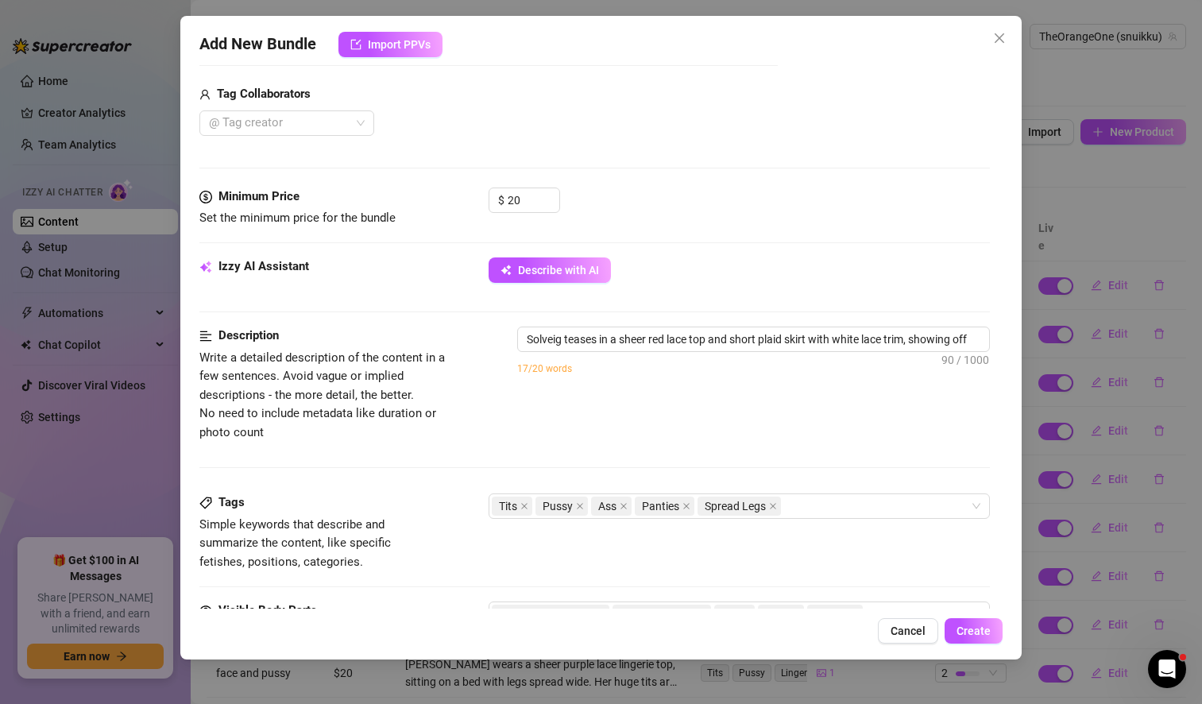
type textarea "Solveig teases in a sheer red lace top and short plaid skirt with white lace tr…"
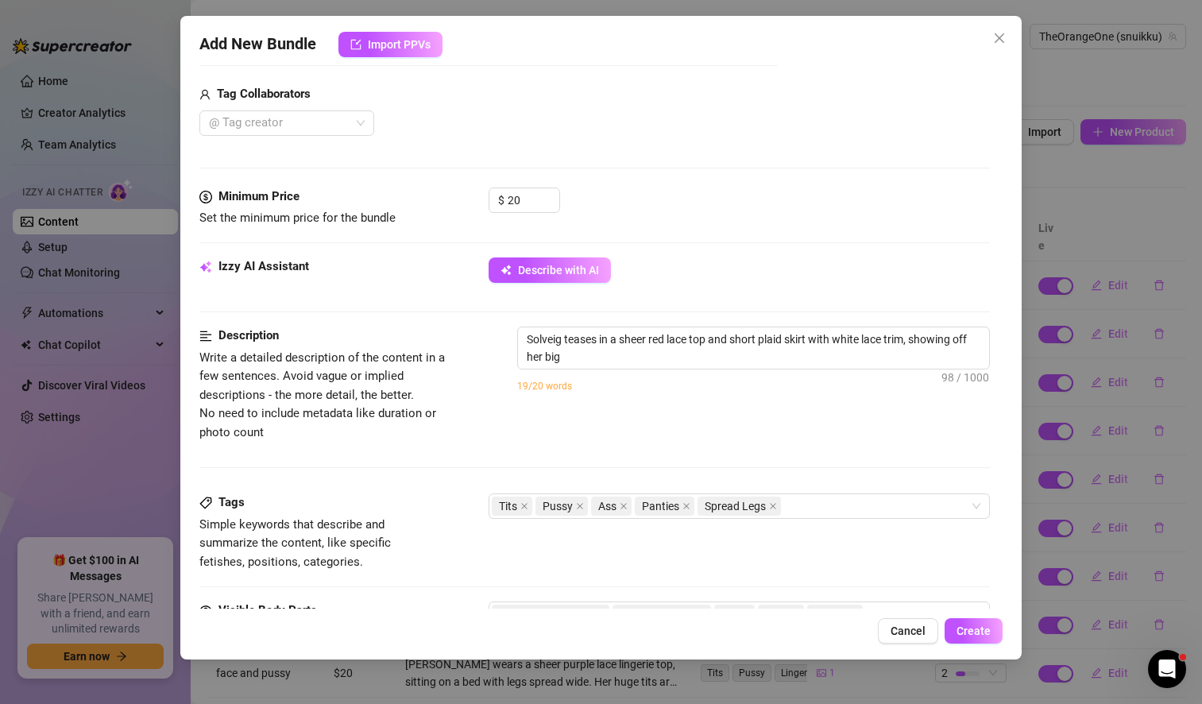
type textarea "Solveig teases in a sheer red lace top and short plaid skirt with white lace tr…"
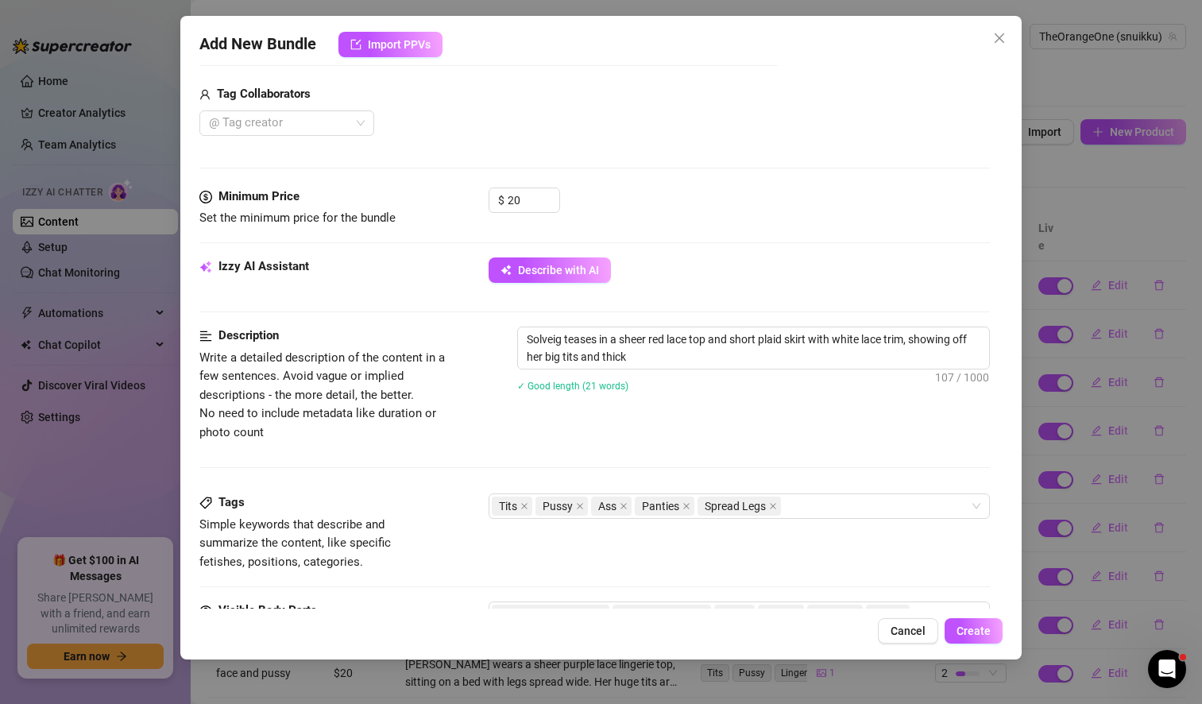
type textarea "Solveig teases in a sheer red lace top and short plaid skirt with white lace tr…"
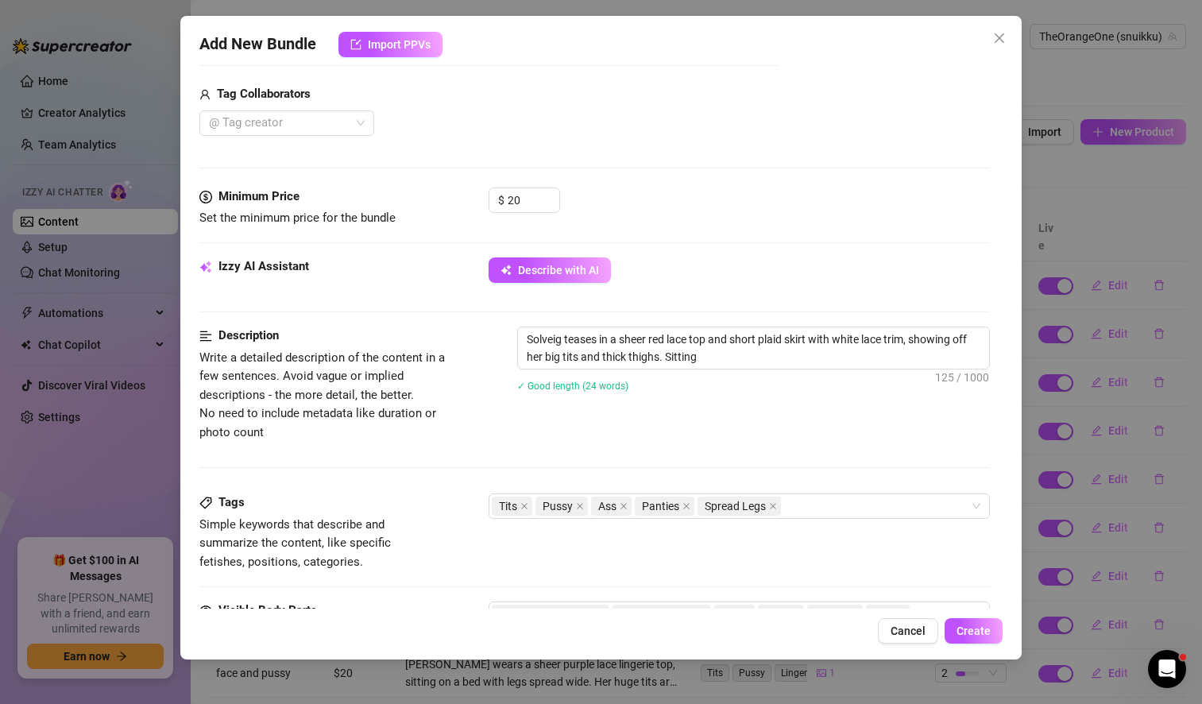
type textarea "Solveig teases in a sheer red lace top and short plaid skirt with white lace tr…"
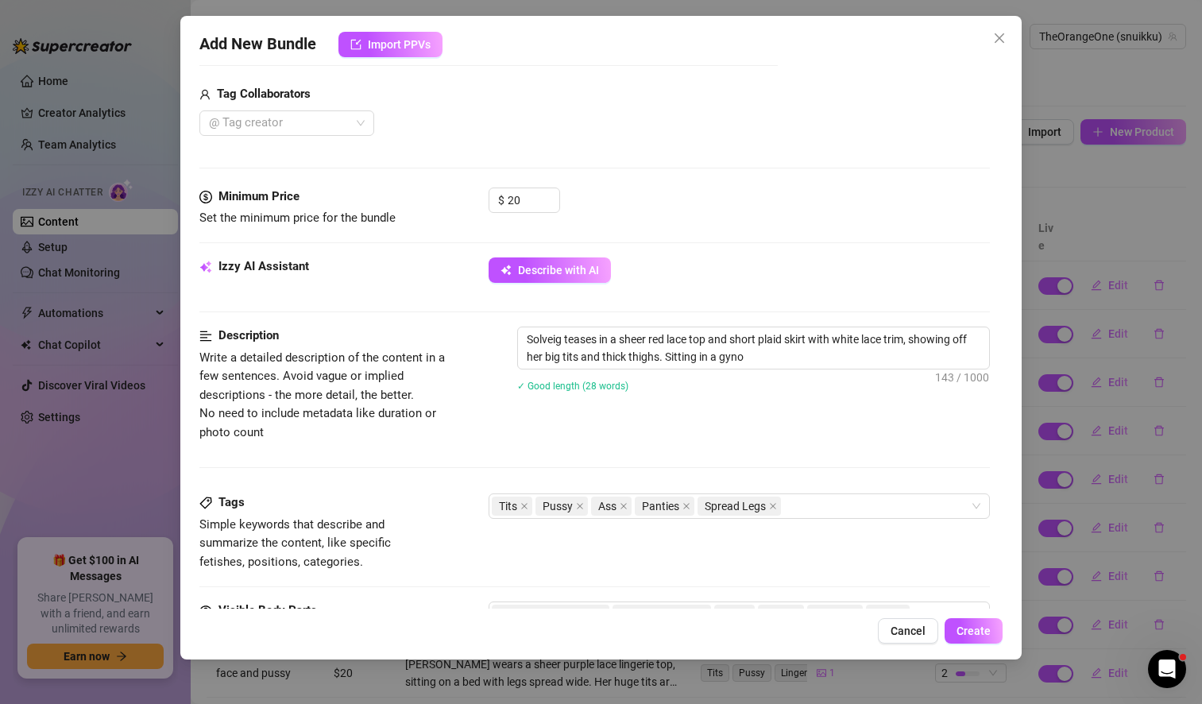
type textarea "Solveig teases in a sheer red lace top and short plaid skirt with white lace tr…"
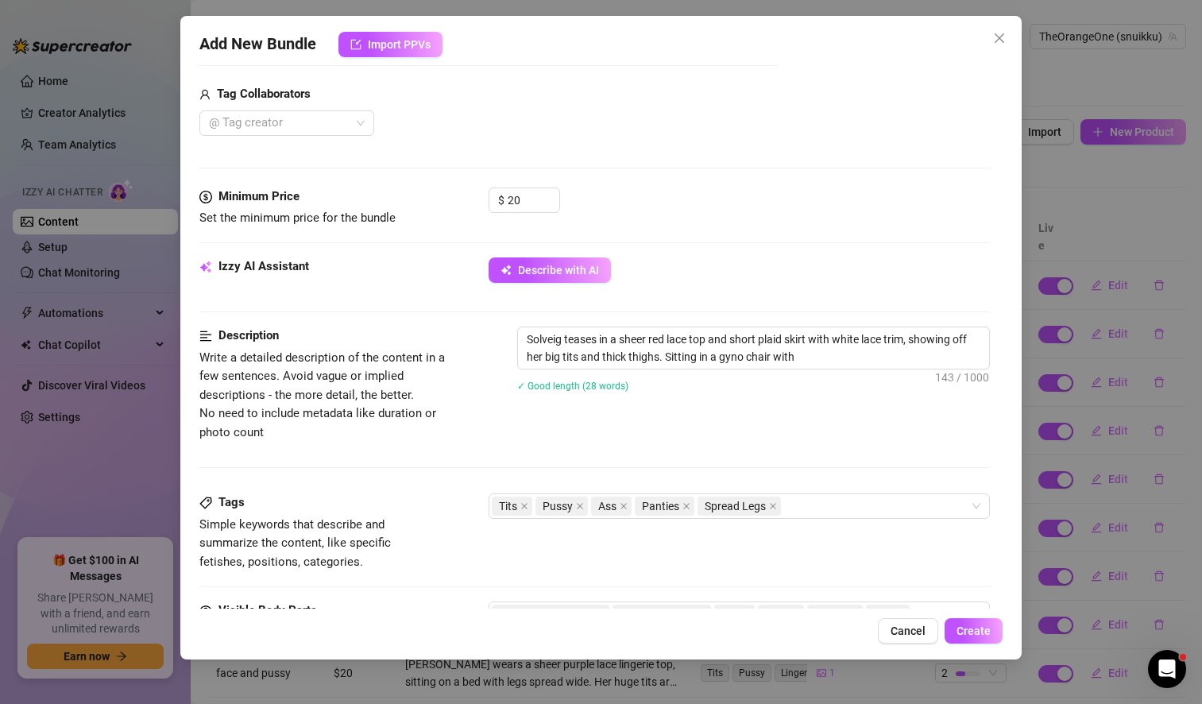
type textarea "Solveig teases in a sheer red lace top and short plaid skirt with white lace tr…"
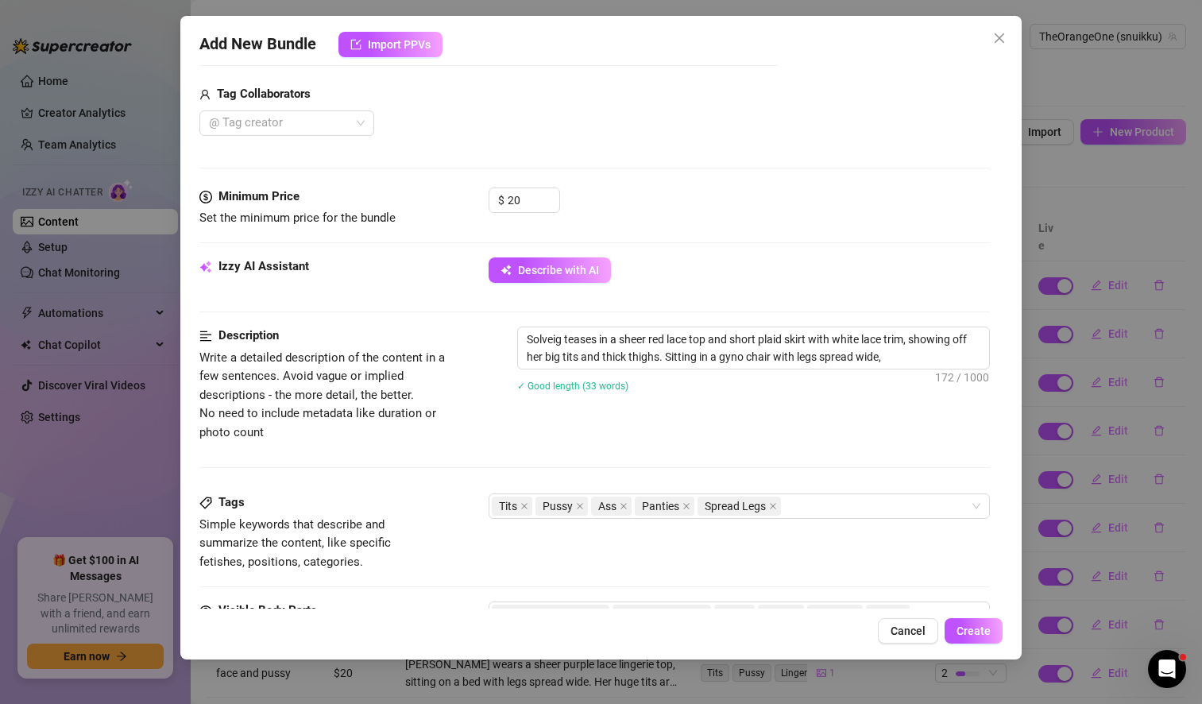
type textarea "Solveig teases in a sheer red lace top and short plaid skirt with white lace tr…"
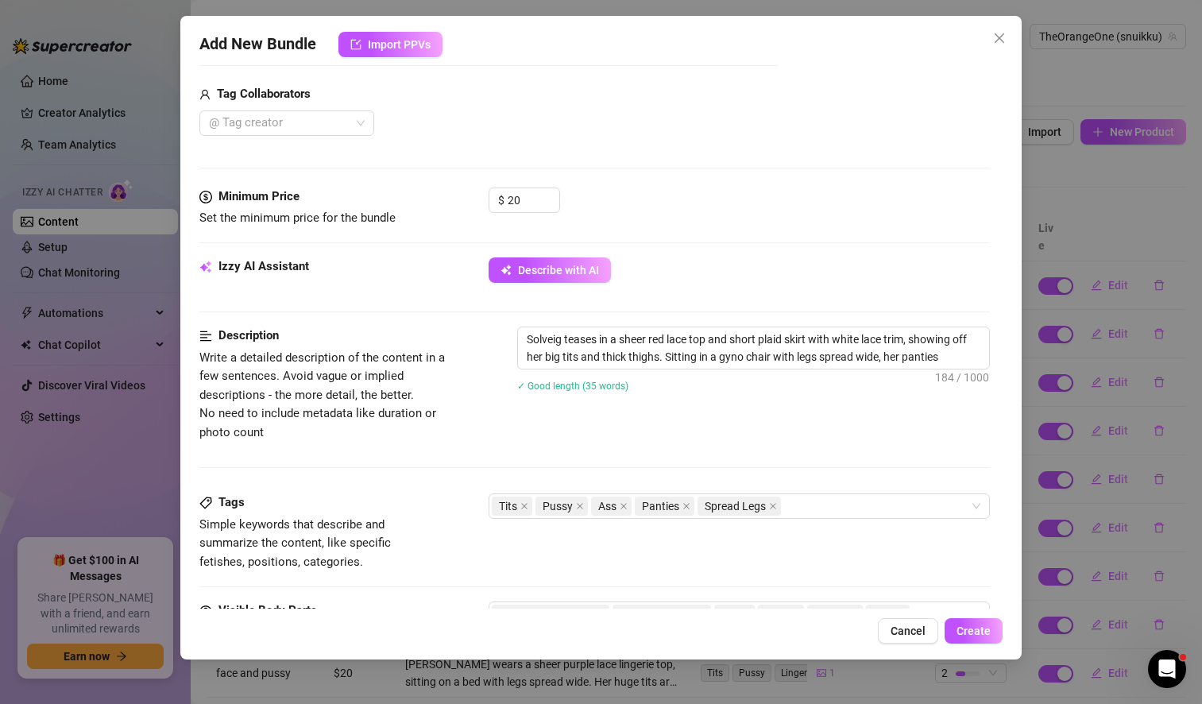
type textarea "Solveig teases in a sheer red lace top and short plaid skirt with white lace tr…"
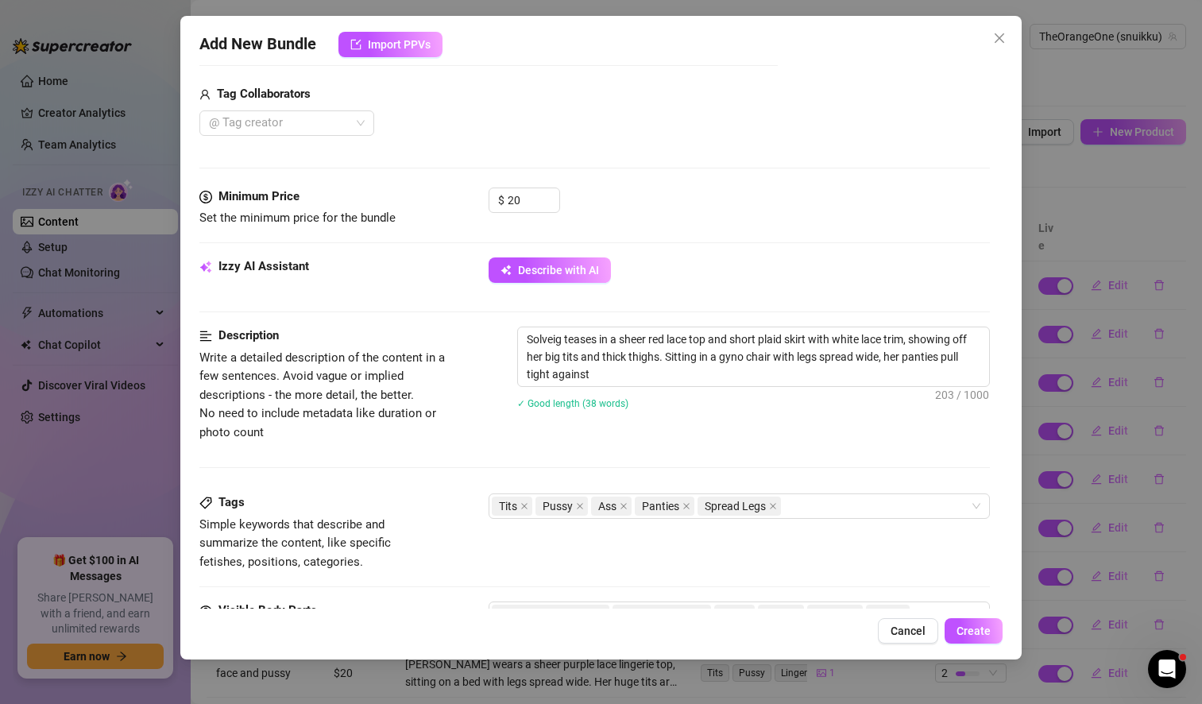
type textarea "Solveig teases in a sheer red lace top and short plaid skirt with white lace tr…"
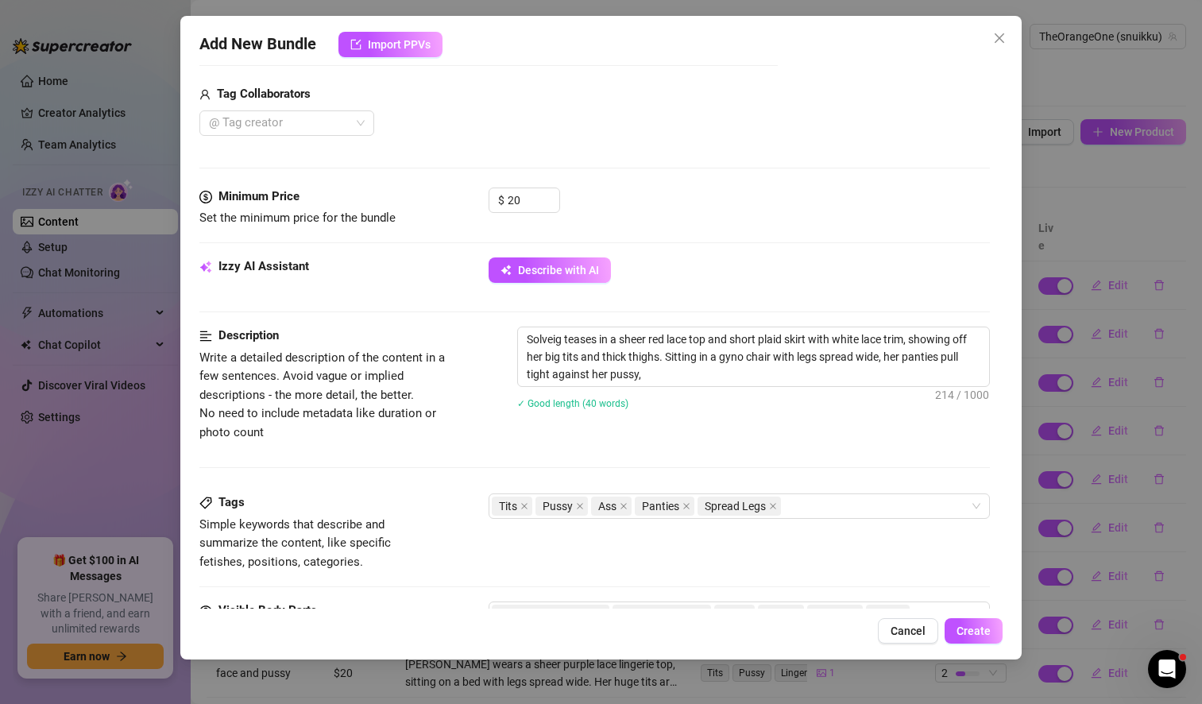
type textarea "Solveig teases in a sheer red lace top and short plaid skirt with white lace tr…"
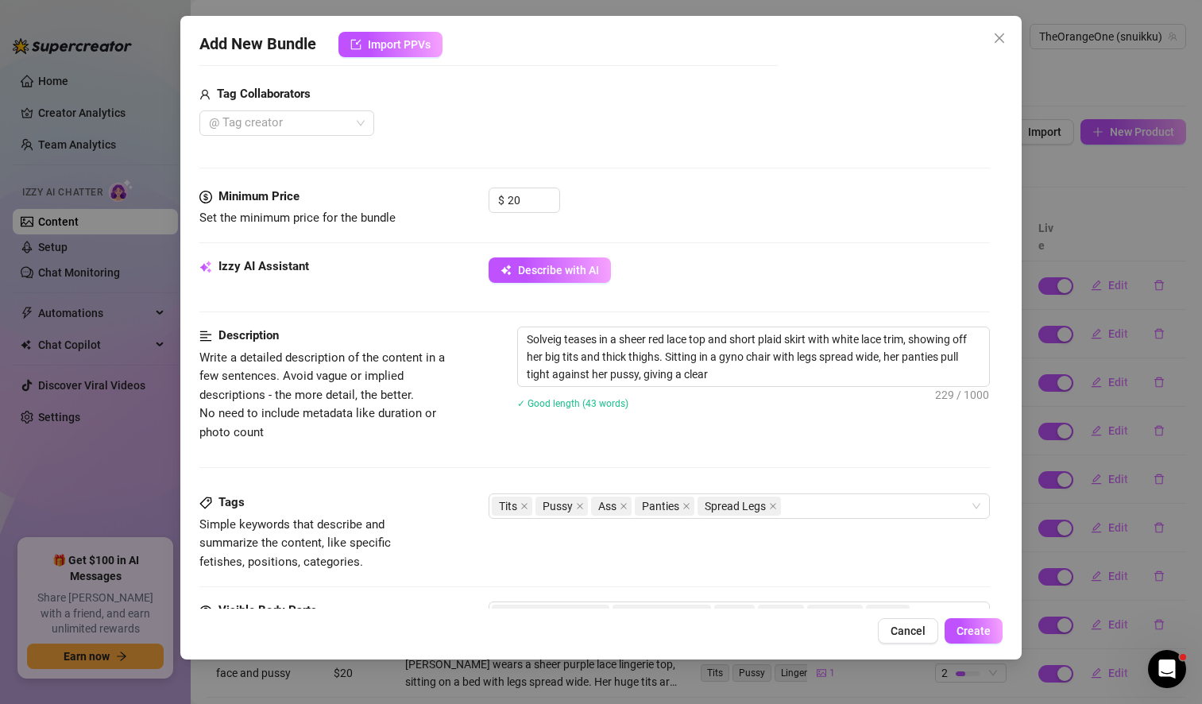
type textarea "Solveig teases in a sheer red lace top and short plaid skirt with white lace tr…"
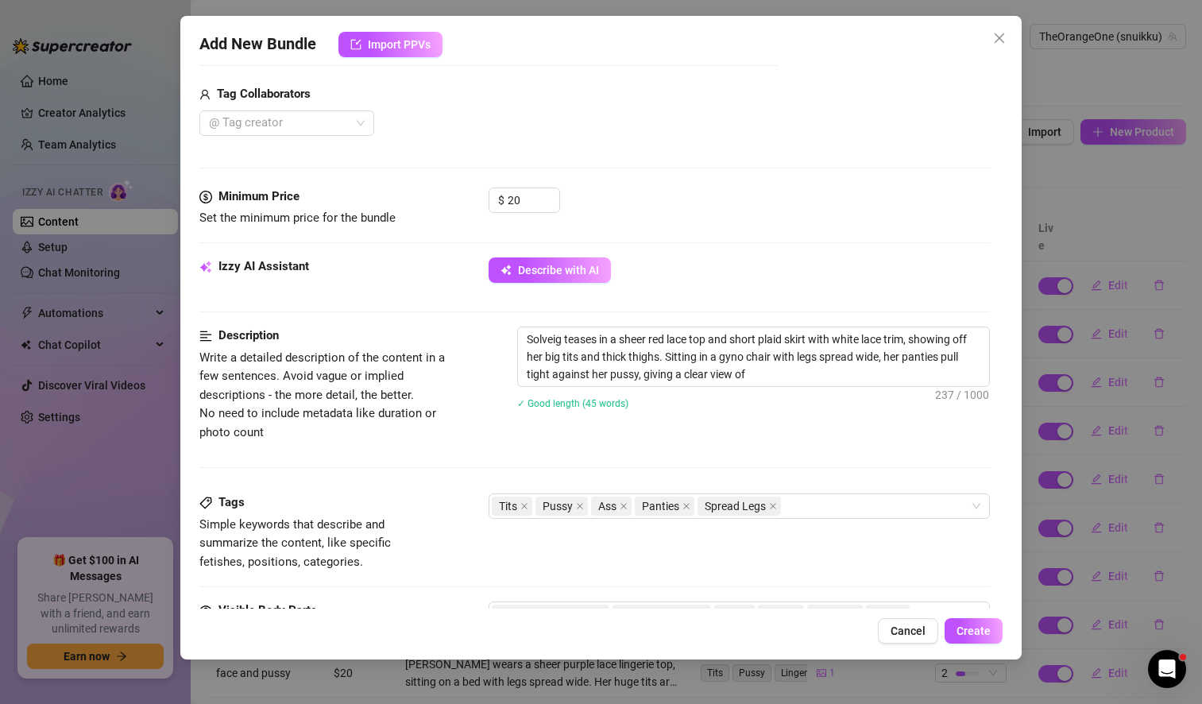
type textarea "Solveig teases in a sheer red lace top and short plaid skirt with white lace tr…"
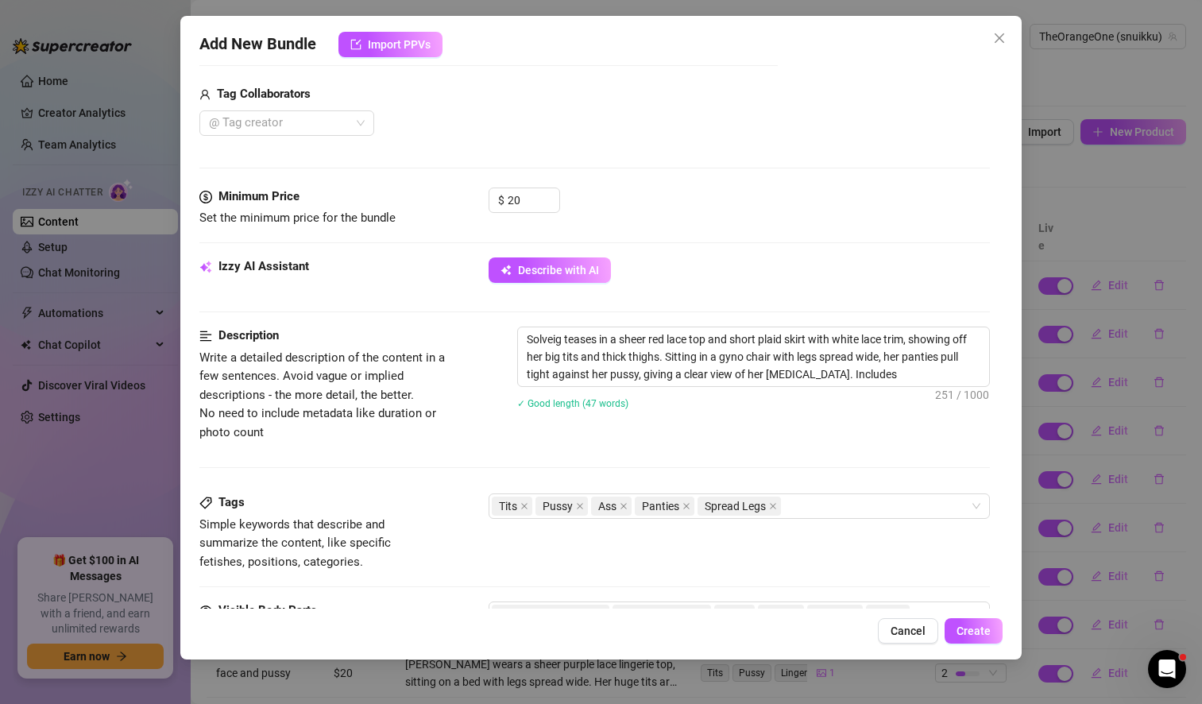
type textarea "Solveig teases in a sheer red lace top and short plaid skirt with white lace tr…"
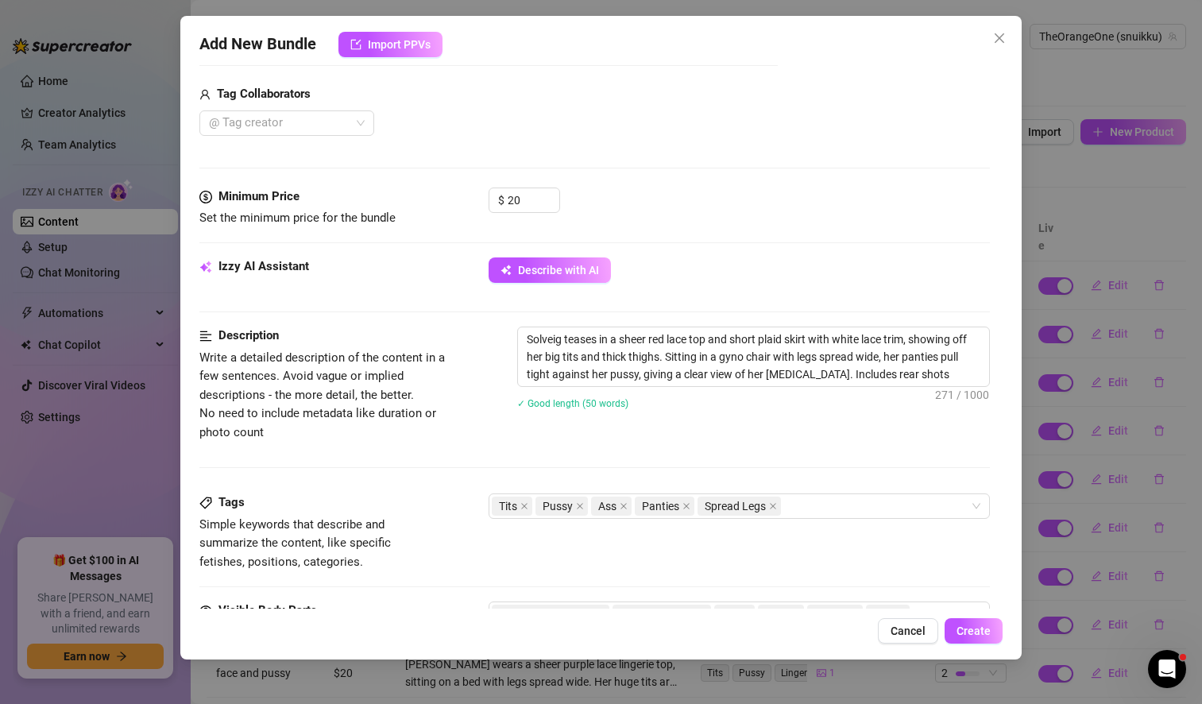
type textarea "Solveig teases in a sheer red lace top and short plaid skirt with white lace tr…"
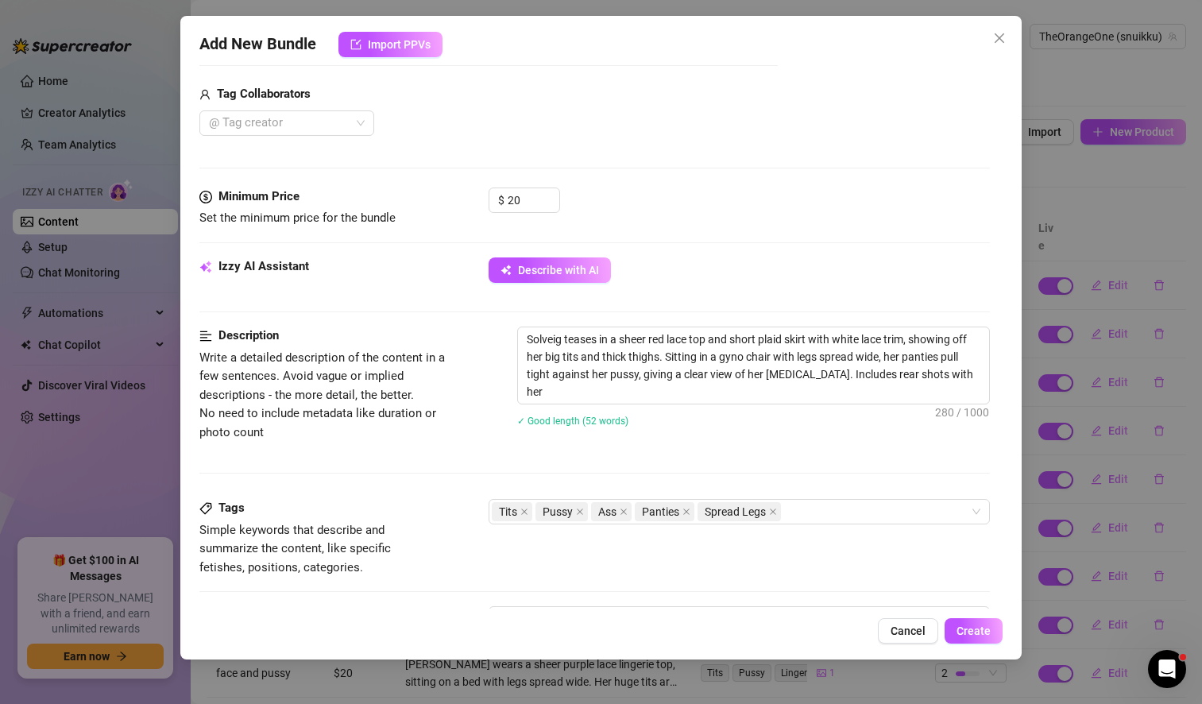
type textarea "Solveig teases in a sheer red lace top and short plaid skirt with white lace tr…"
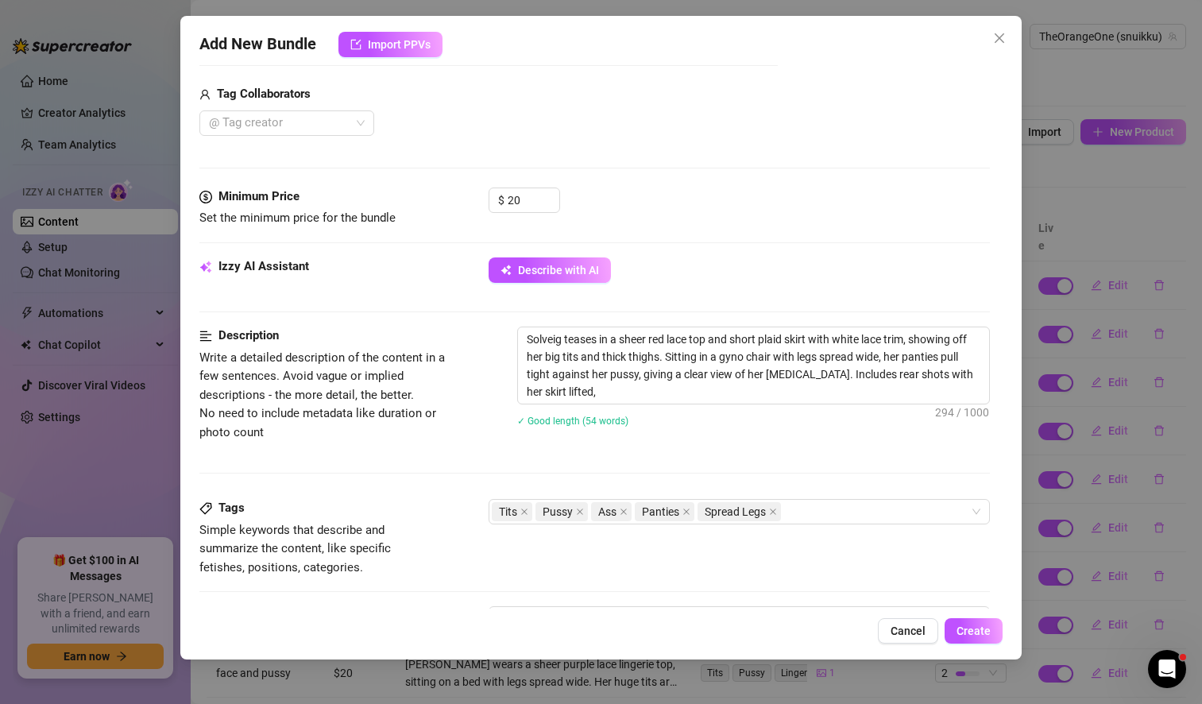
type textarea "Solveig teases in a sheer red lace top and short plaid skirt with white lace tr…"
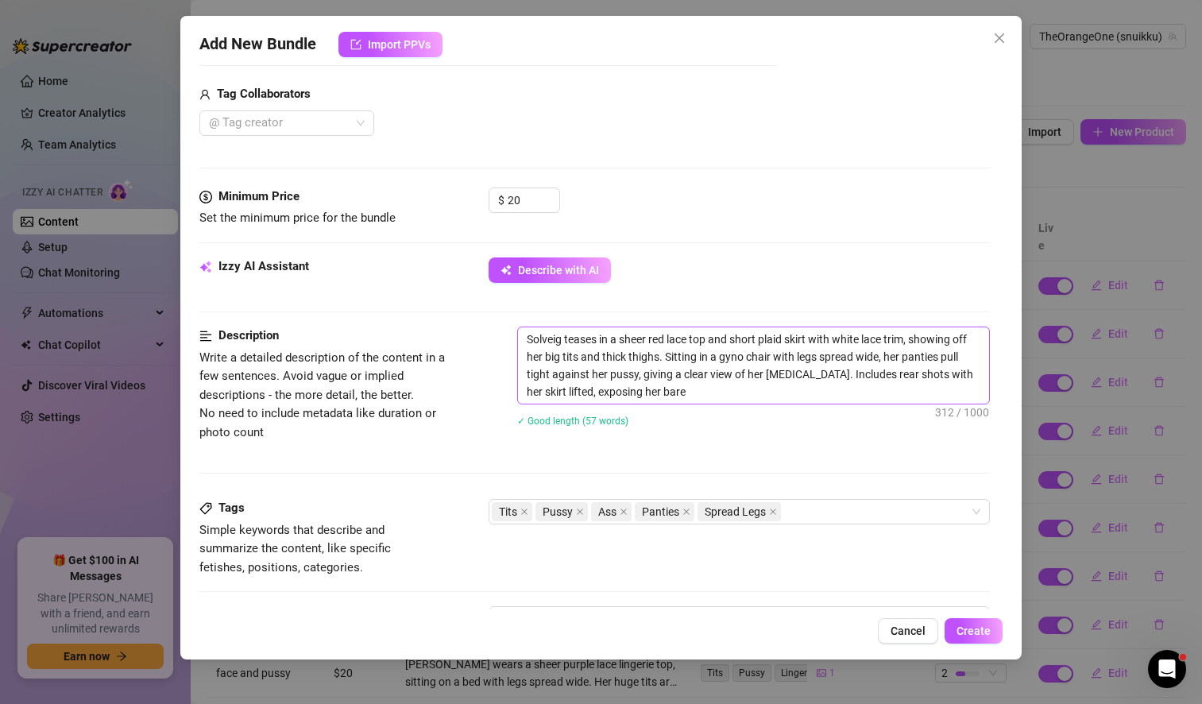
type textarea "Solveig teases in a sheer red lace top and short plaid skirt with white lace tr…"
click at [709, 338] on textarea "Solveig teases in a sheer red lace top and short plaid skirt with white lace tr…" at bounding box center [753, 365] width 471 height 76
type textarea "Solveig teases in a sheer red lace to and short plaid skirt with white lace tri…"
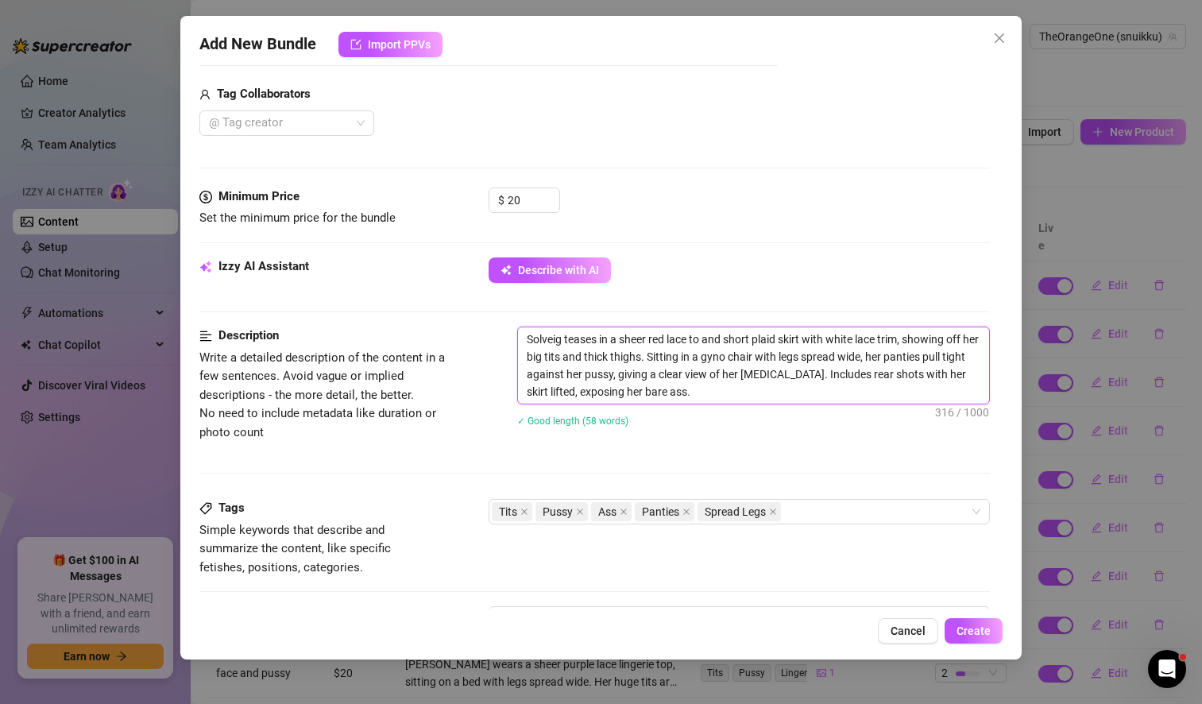
type textarea "Solveig teases in a sheer red lace t and short plaid skirt with white lace trim…"
type textarea "Solveig teases in a sheer red lace and short plaid skirt with white lace trim, …"
type textarea "Solveig teases in a sheer red lace b and short plaid skirt with white lace trim…"
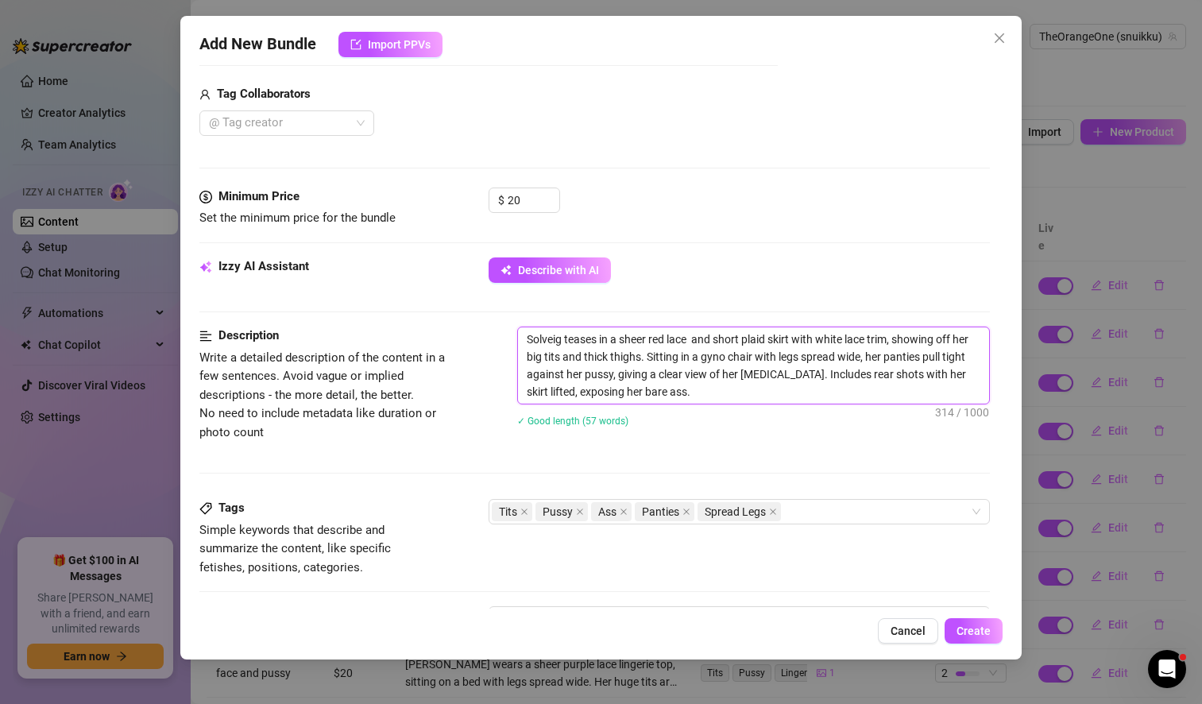
type textarea "Solveig teases in a sheer red lace b and short plaid skirt with white lace trim…"
type textarea "Solveig teases in a sheer red lace bo and short plaid skirt with white lace tri…"
type textarea "Solveig teases in a sheer red lace bod and short plaid skirt with white lace tr…"
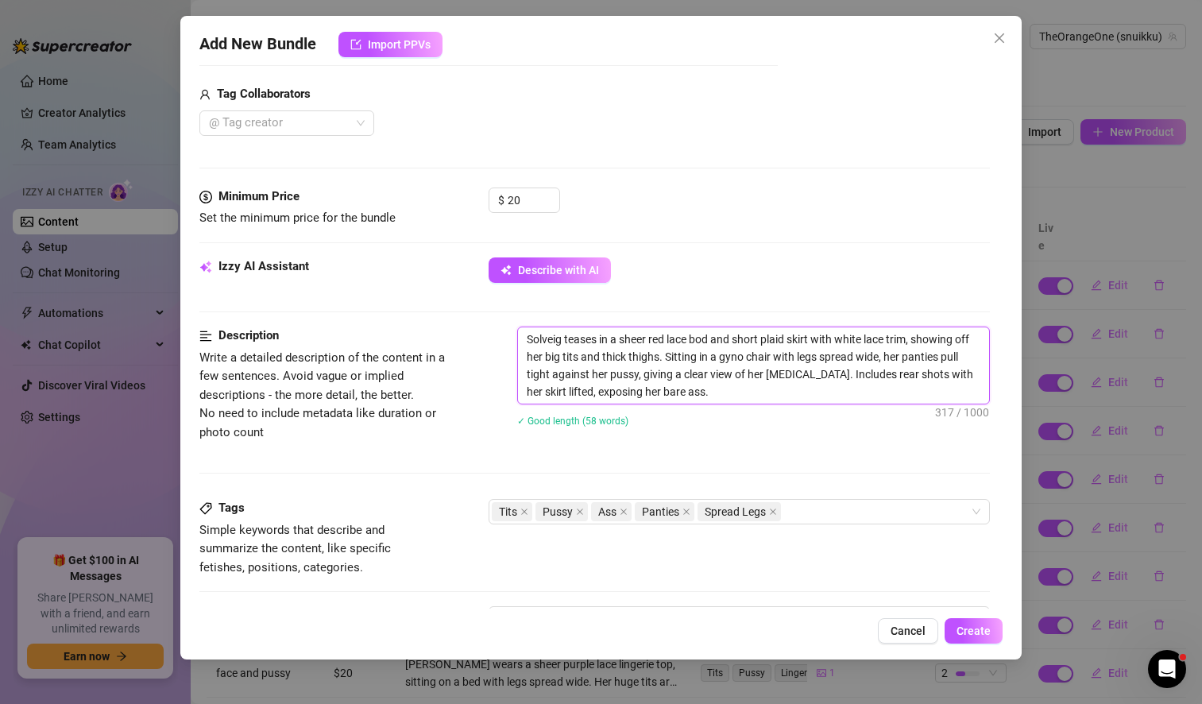
type textarea "Solveig teases in a sheer red lace body and short plaid skirt with white lace t…"
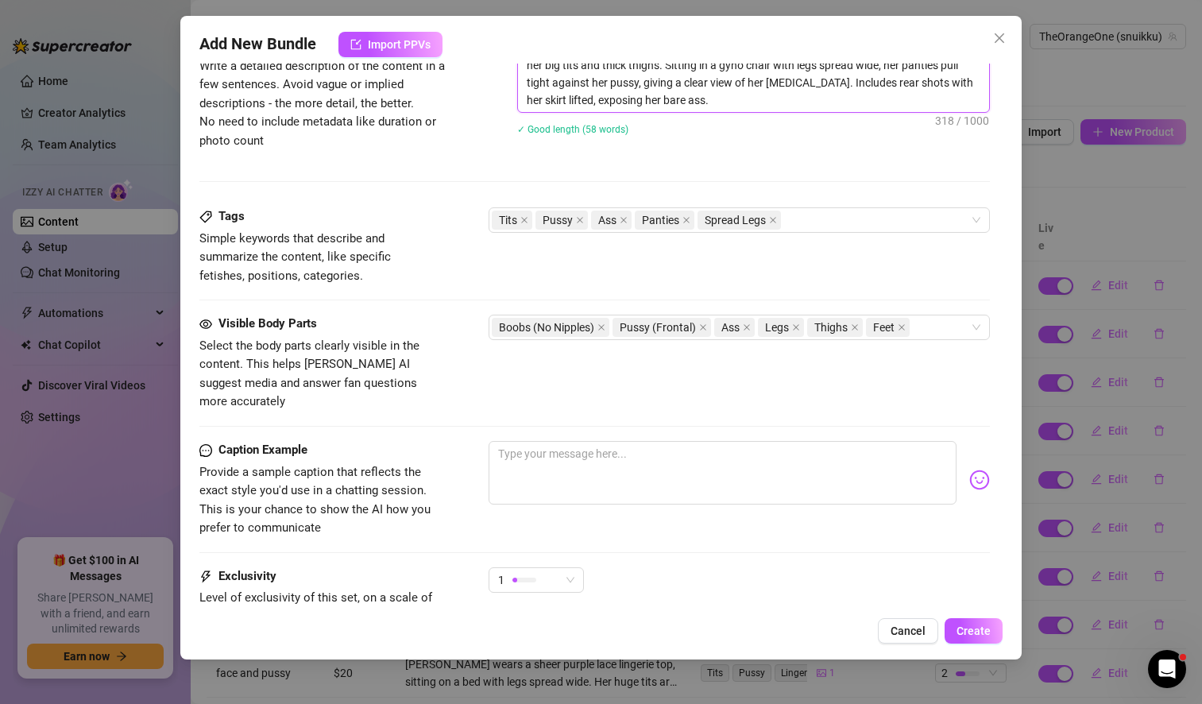
scroll to position [851, 0]
type textarea "Solveig teases in a sheer red lace body and short plaid skirt with white lace t…"
click at [581, 442] on textarea at bounding box center [722, 472] width 468 height 64
paste textarea "You walk in and I am waiting, sitting wide open in a see-through body, lace out…"
type textarea "You walk in and I am waiting, sitting wide open in a see-through body, lace out…"
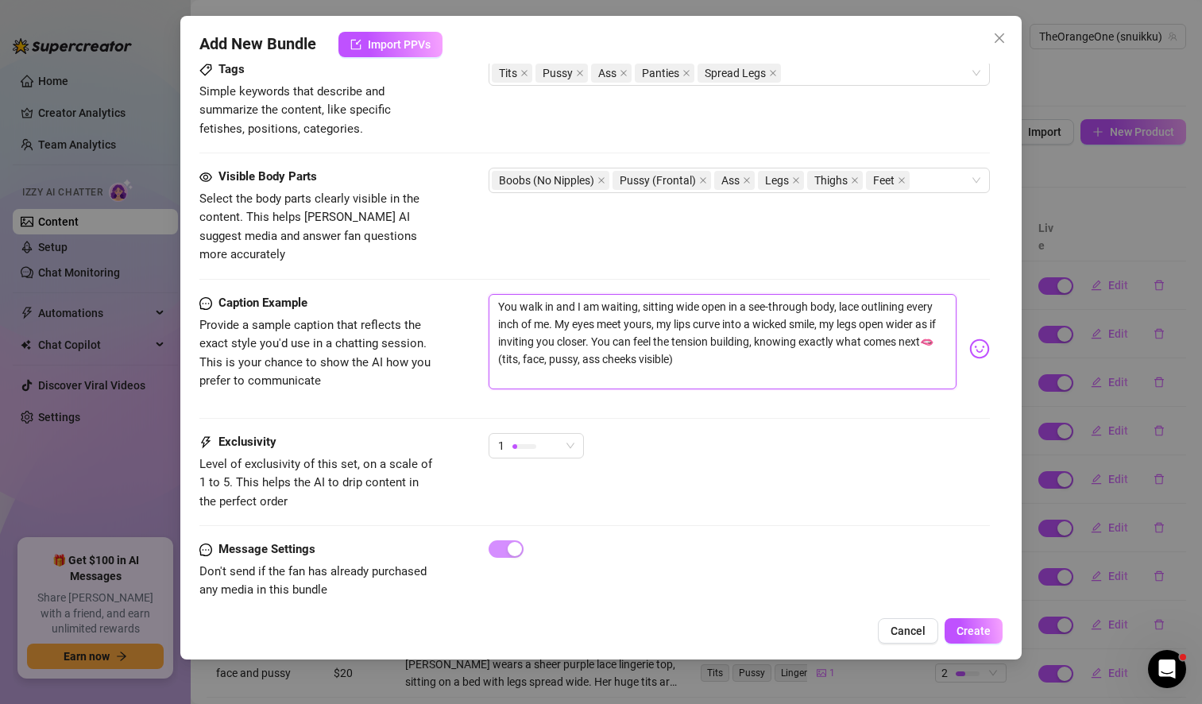
scroll to position [998, 0]
click at [573, 433] on span "1" at bounding box center [536, 445] width 76 height 24
type textarea "You walk in and I am waiting, sitting wide open in a see-through body, lace out…"
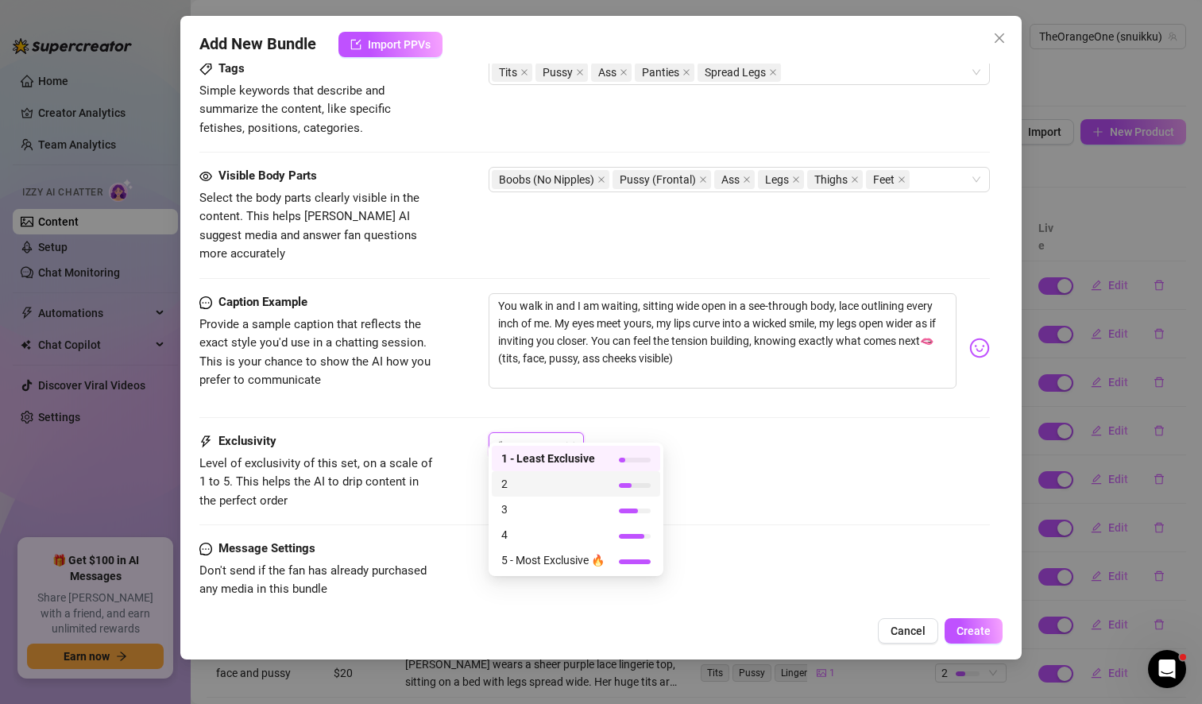
click at [581, 479] on span "2" at bounding box center [552, 483] width 103 height 17
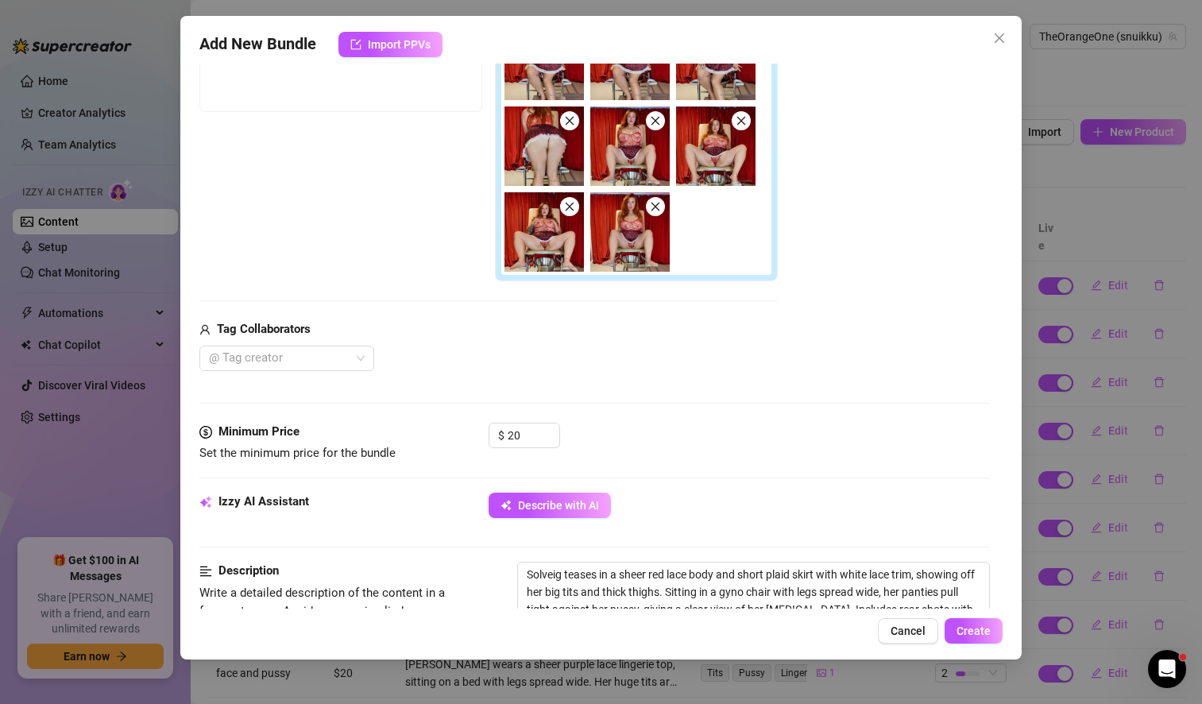
scroll to position [0, 0]
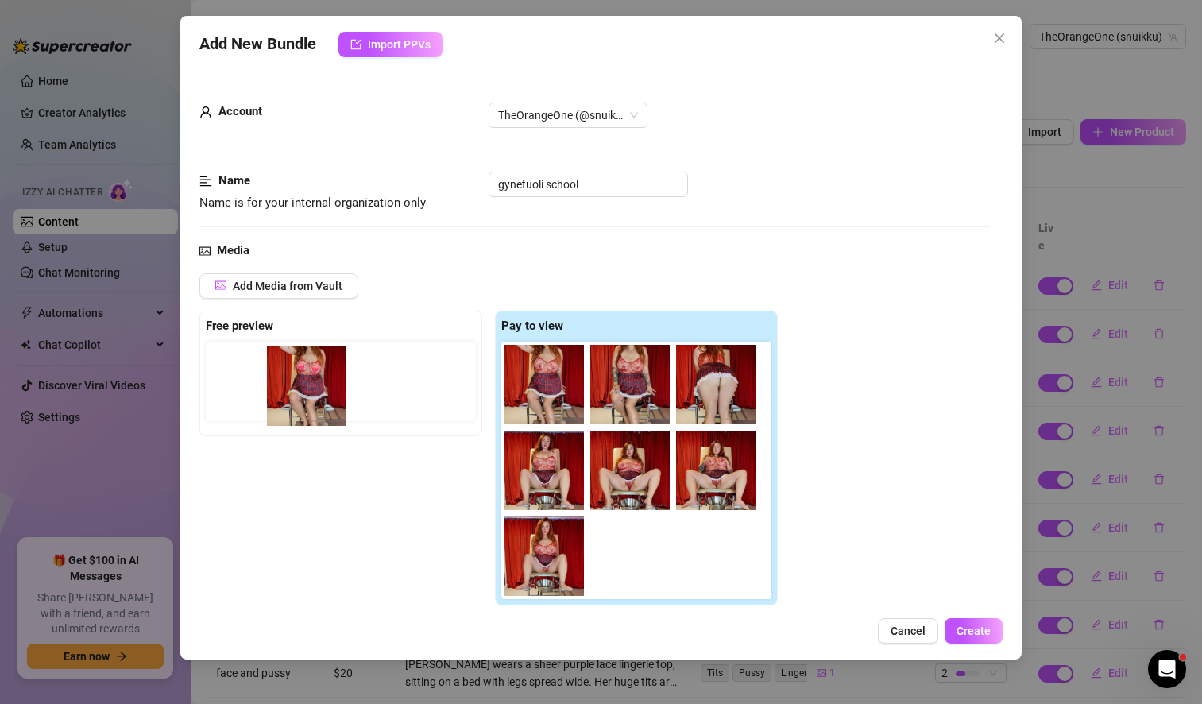
drag, startPoint x: 539, startPoint y: 397, endPoint x: 296, endPoint y: 396, distance: 242.2
click at [296, 396] on div "Free preview Pay to view" at bounding box center [488, 458] width 578 height 295
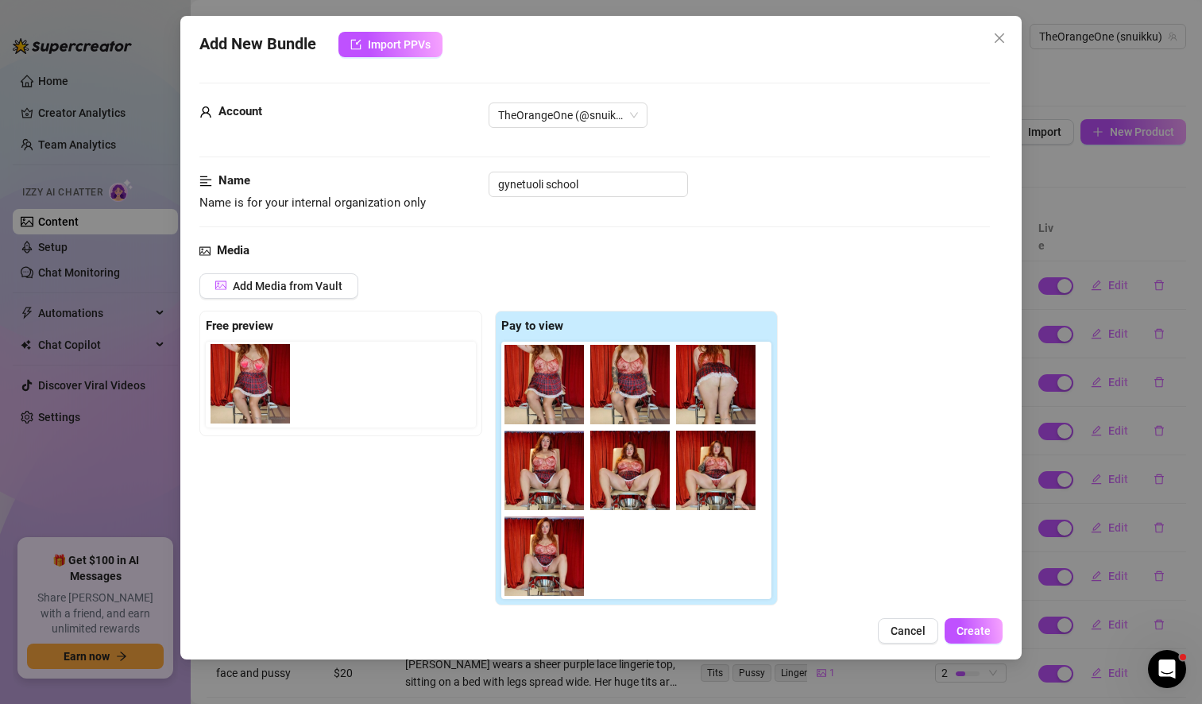
drag, startPoint x: 540, startPoint y: 375, endPoint x: 242, endPoint y: 373, distance: 297.8
click at [242, 373] on div "Free preview Pay to view" at bounding box center [488, 458] width 578 height 295
click at [860, 322] on div "Add Media from Vault Free preview Pay to view Tag Collaborators @ Tag creator" at bounding box center [594, 484] width 790 height 422
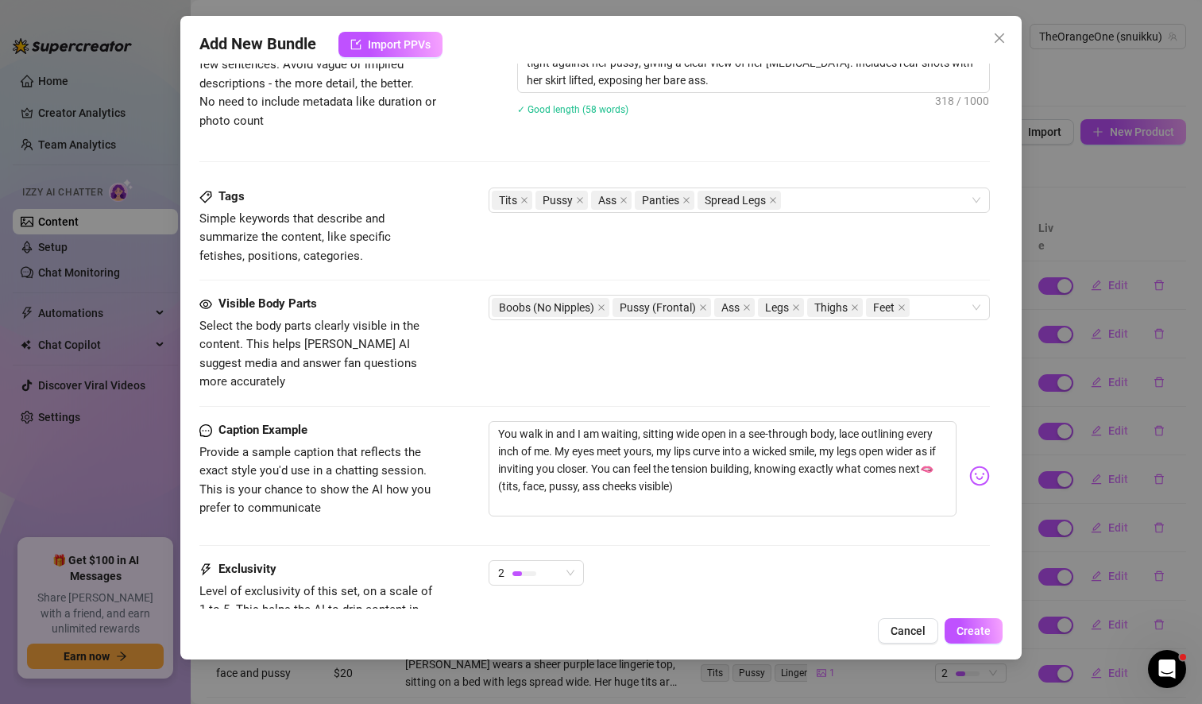
scroll to position [999, 0]
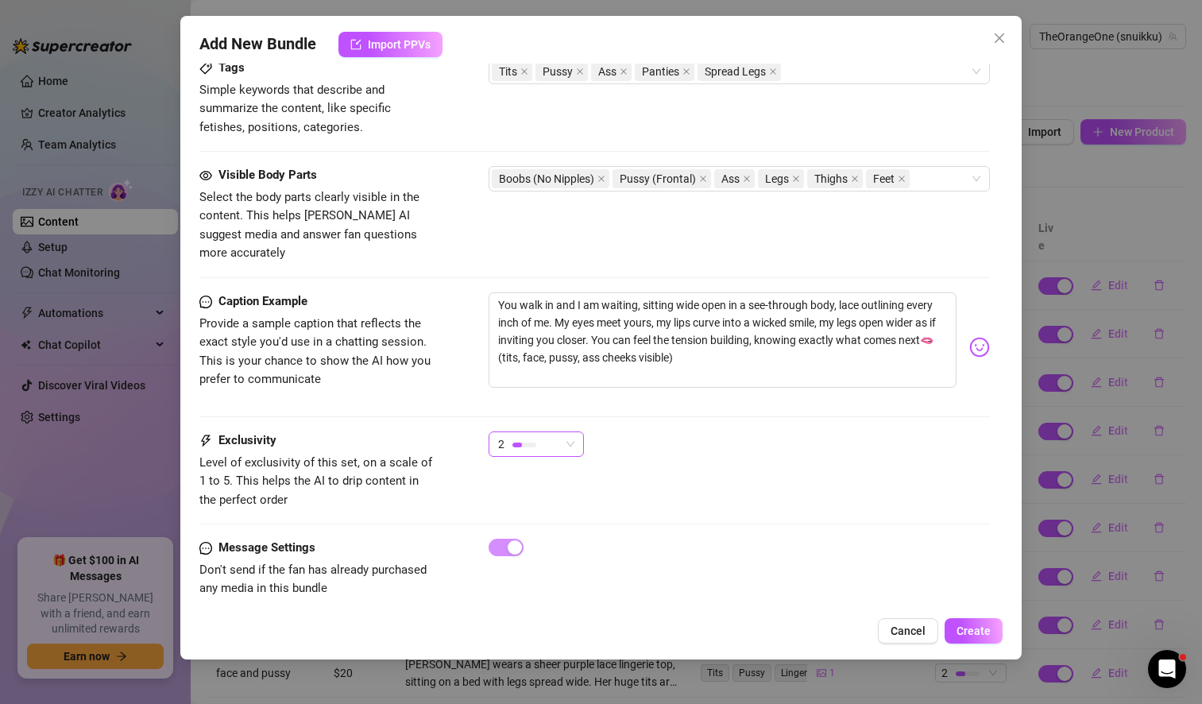
click at [569, 432] on span "2" at bounding box center [536, 444] width 76 height 24
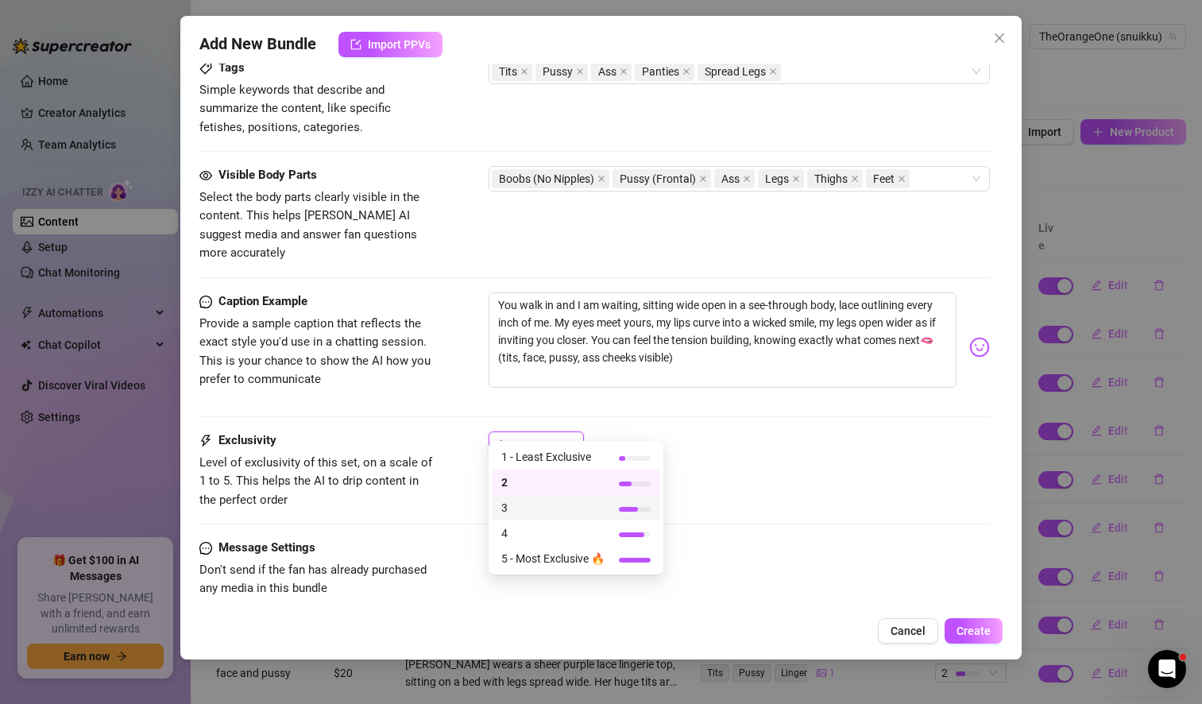
click at [559, 499] on span "3" at bounding box center [552, 507] width 103 height 17
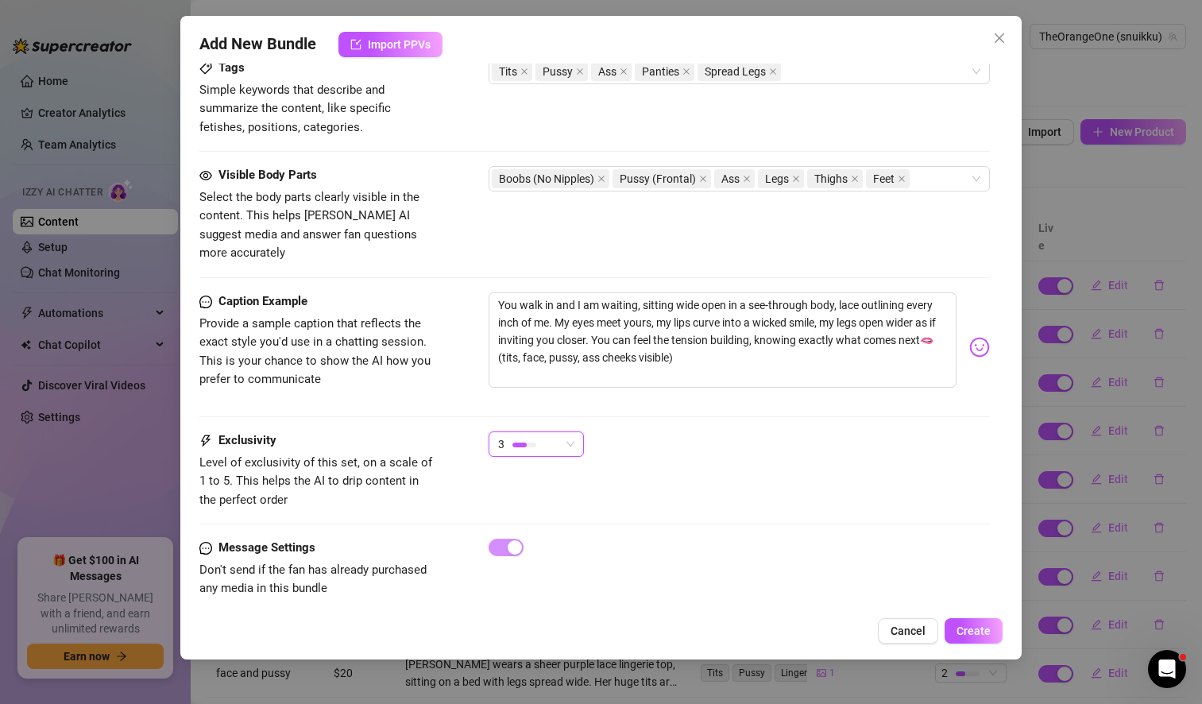
click at [733, 457] on div "Exclusivity Level of exclusivity of this set, on a scale of 1 to 5. This helps …" at bounding box center [594, 470] width 790 height 78
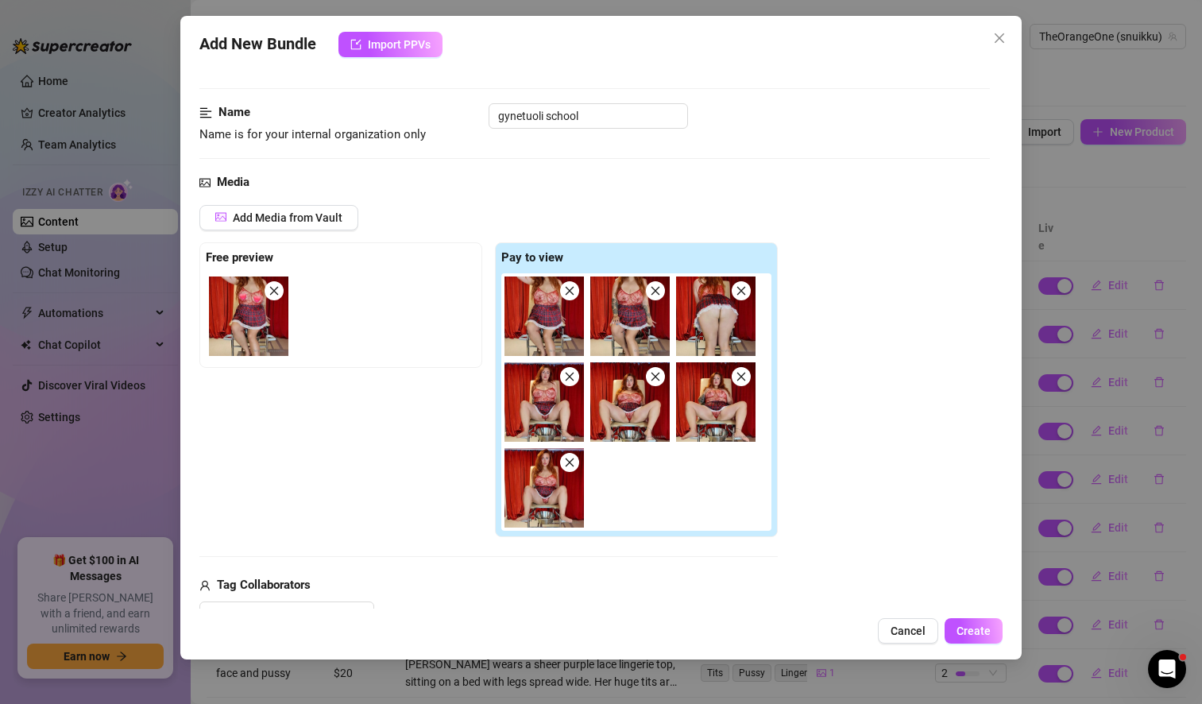
scroll to position [60, 0]
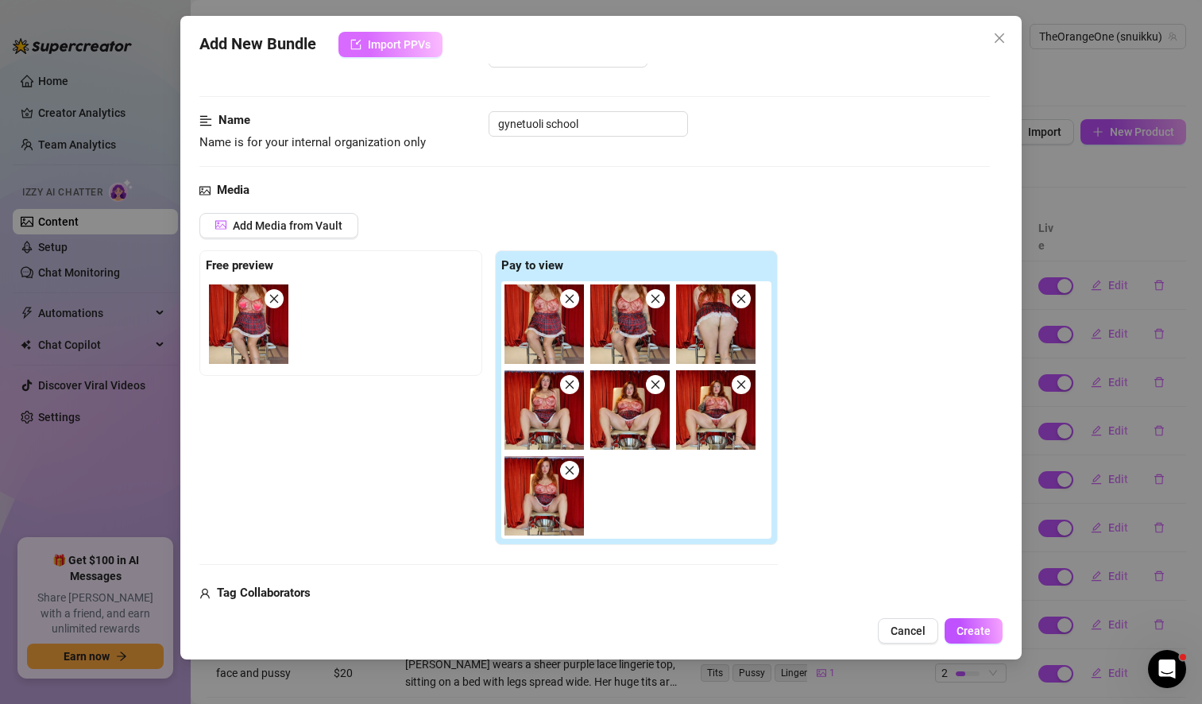
click at [401, 47] on span "Import PPVs" at bounding box center [399, 44] width 63 height 13
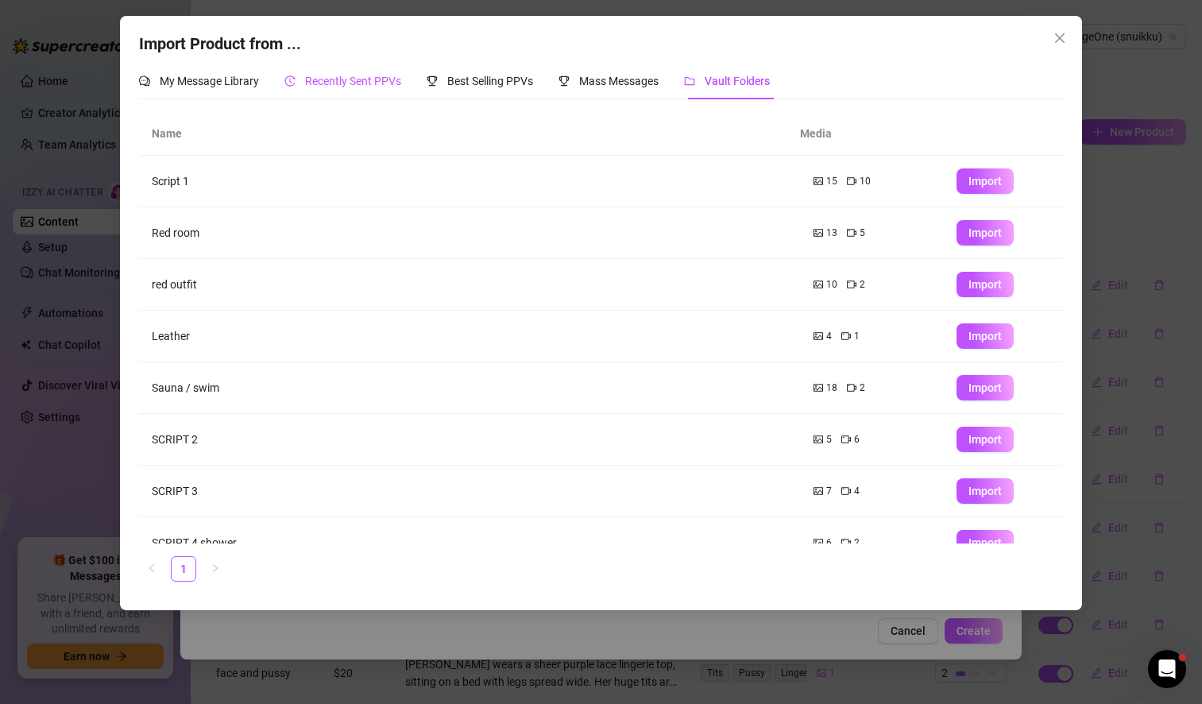
click at [347, 85] on span "Recently Sent PPVs" at bounding box center [353, 81] width 96 height 13
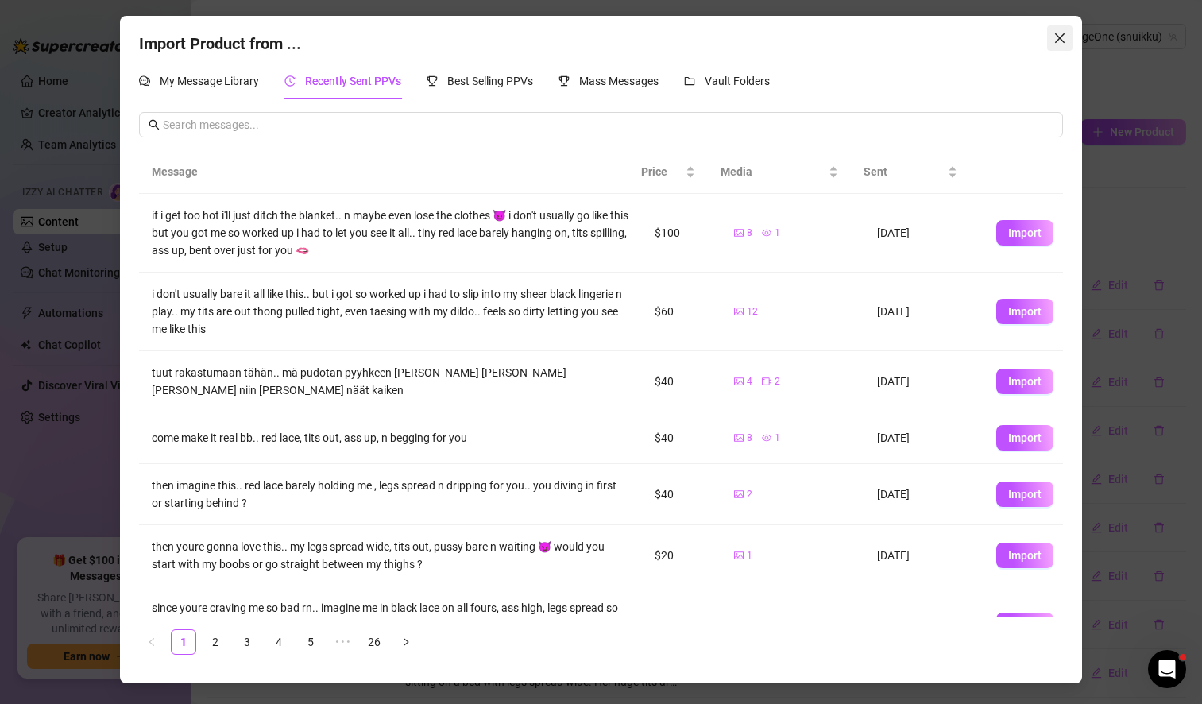
click at [1061, 33] on icon "close" at bounding box center [1059, 38] width 13 height 13
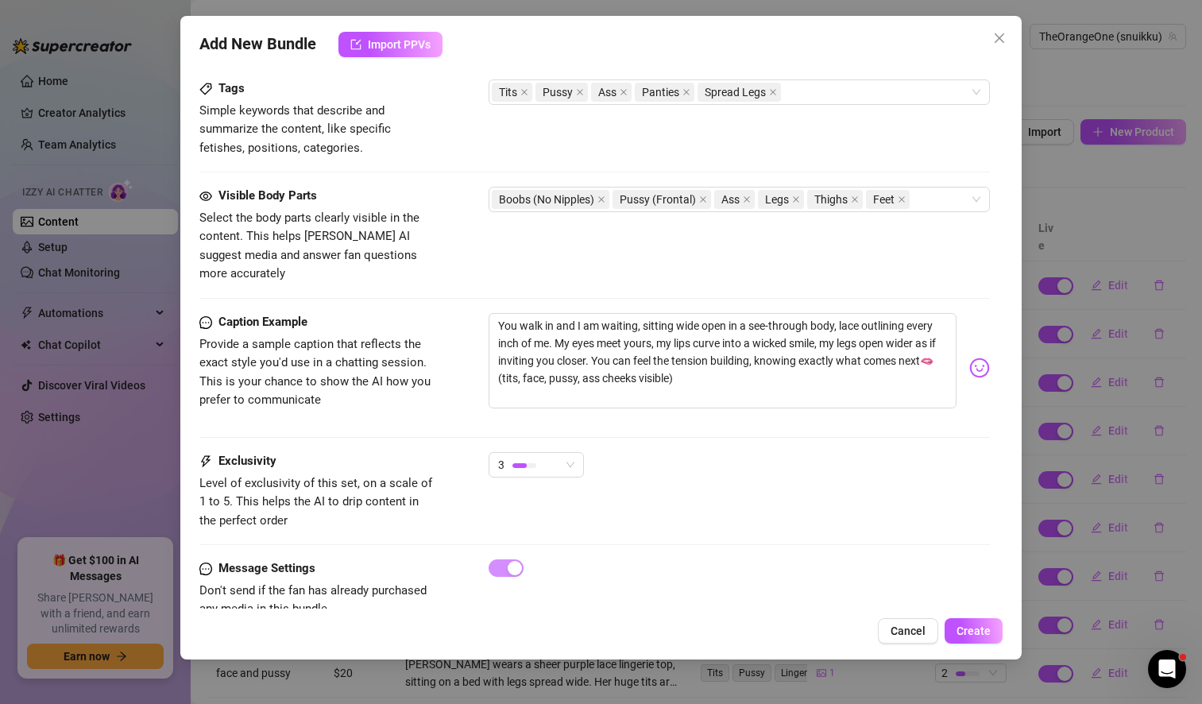
scroll to position [999, 0]
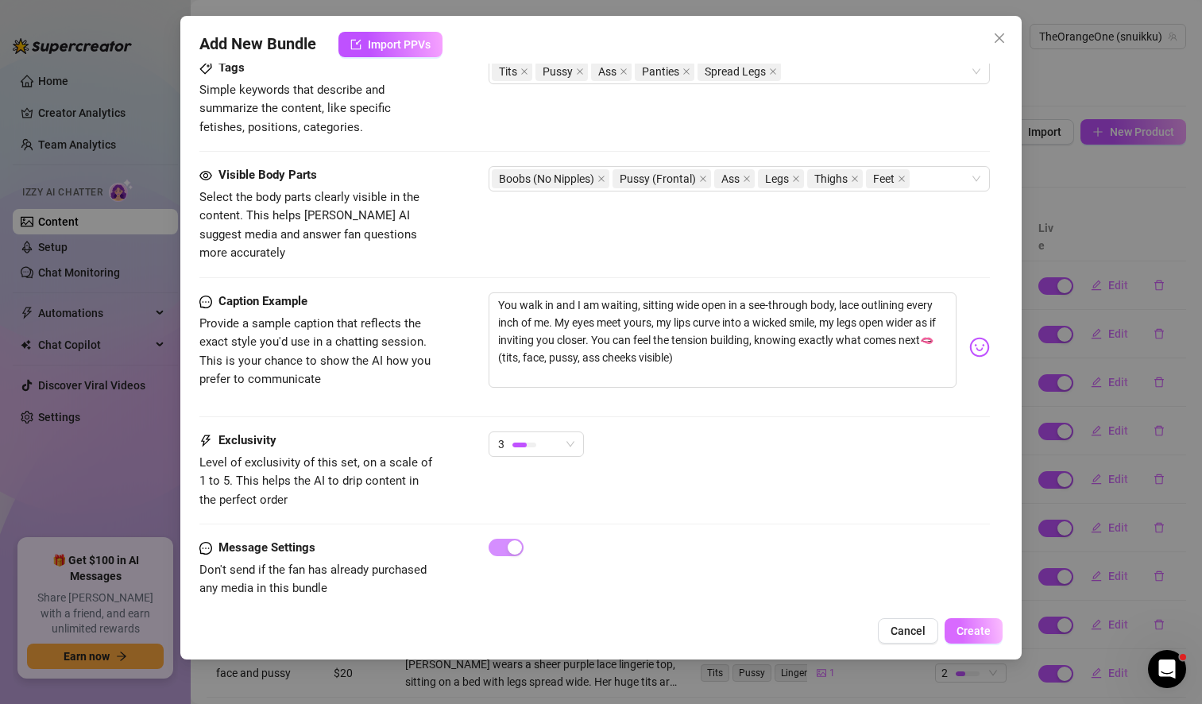
click at [984, 633] on span "Create" at bounding box center [973, 630] width 34 height 13
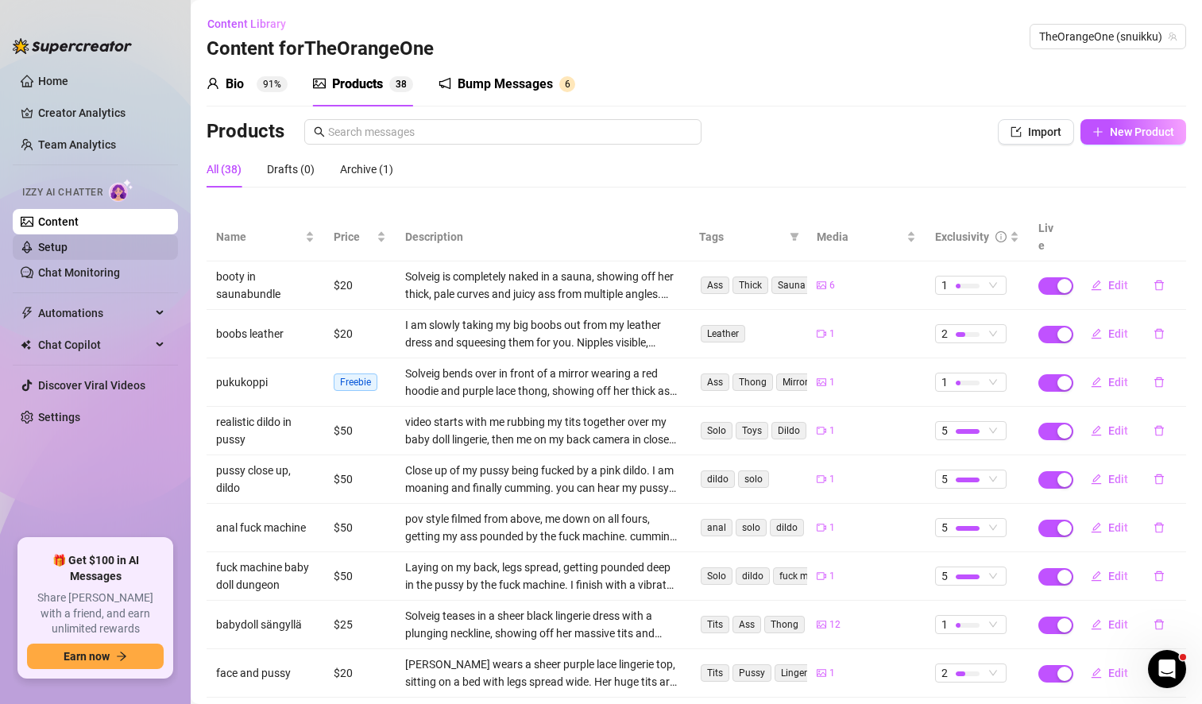
click at [68, 245] on link "Setup" at bounding box center [52, 247] width 29 height 13
